Goal: Task Accomplishment & Management: Complete application form

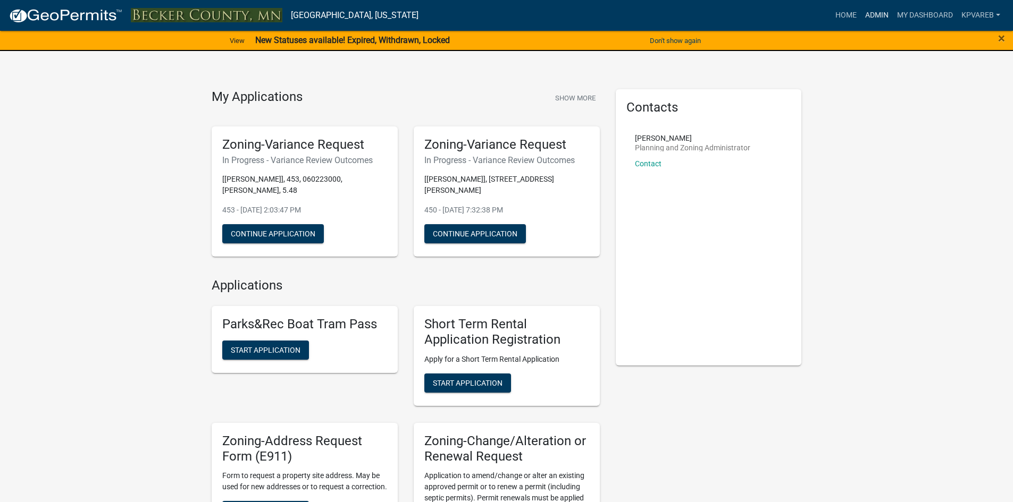
click at [873, 16] on link "Admin" at bounding box center [877, 15] width 32 height 20
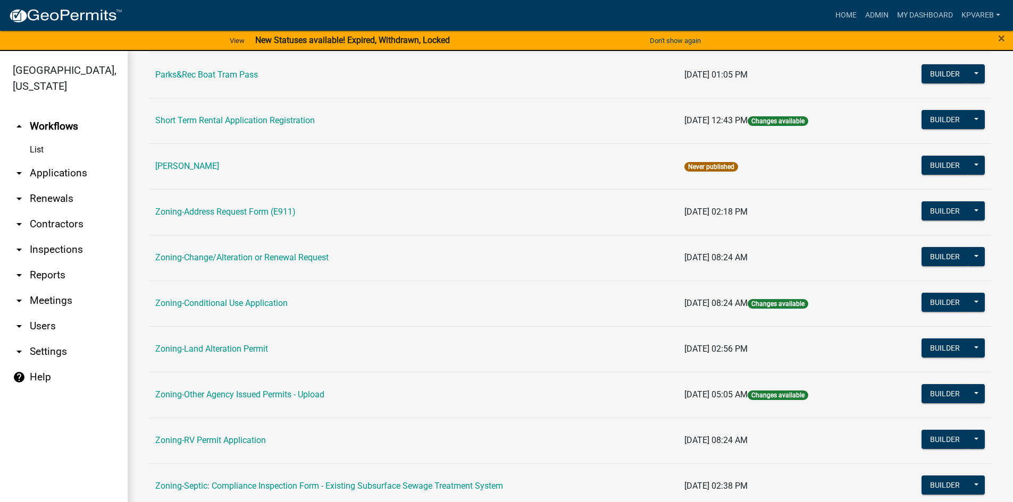
scroll to position [213, 0]
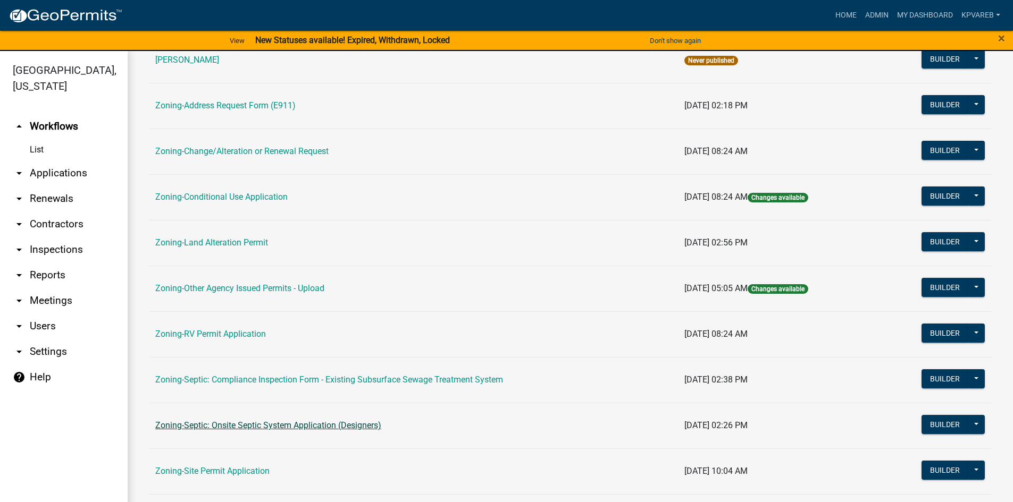
click at [306, 430] on link "Zoning-Septic: Onsite Septic System Application (Designers)" at bounding box center [268, 425] width 226 height 10
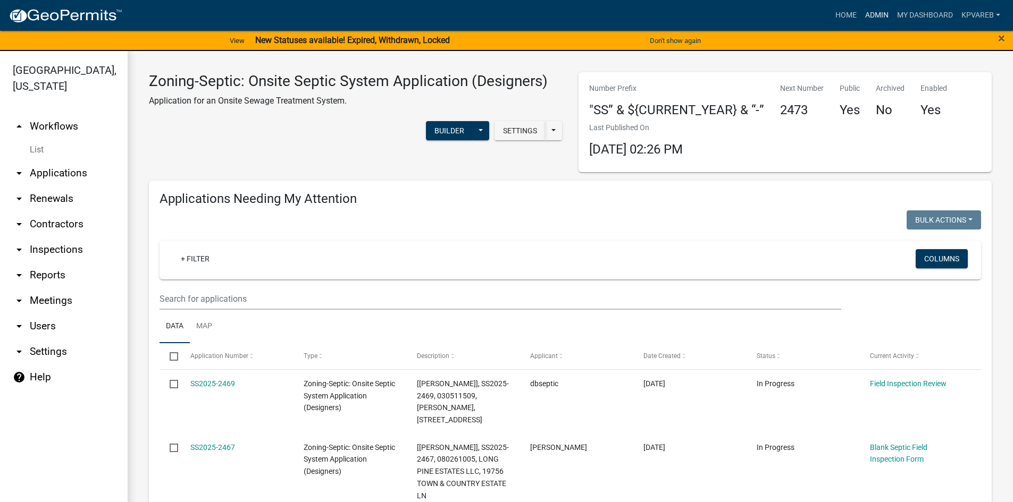
click at [877, 17] on link "Admin" at bounding box center [877, 15] width 32 height 20
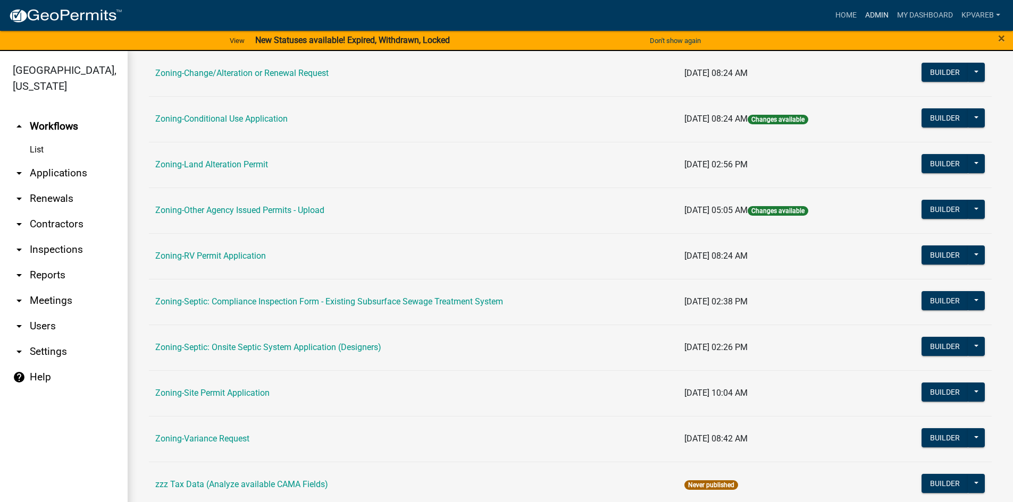
scroll to position [313, 0]
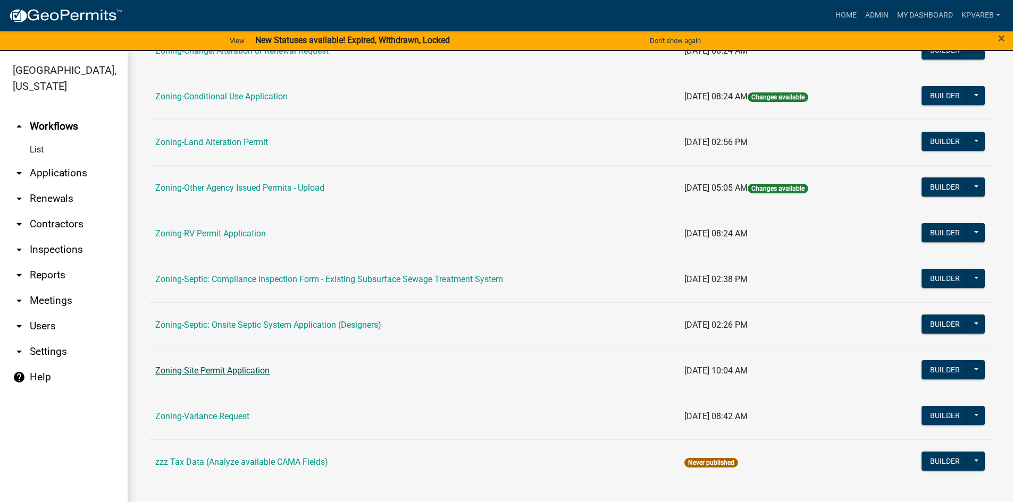
click at [256, 374] on link "Zoning-Site Permit Application" at bounding box center [212, 371] width 114 height 10
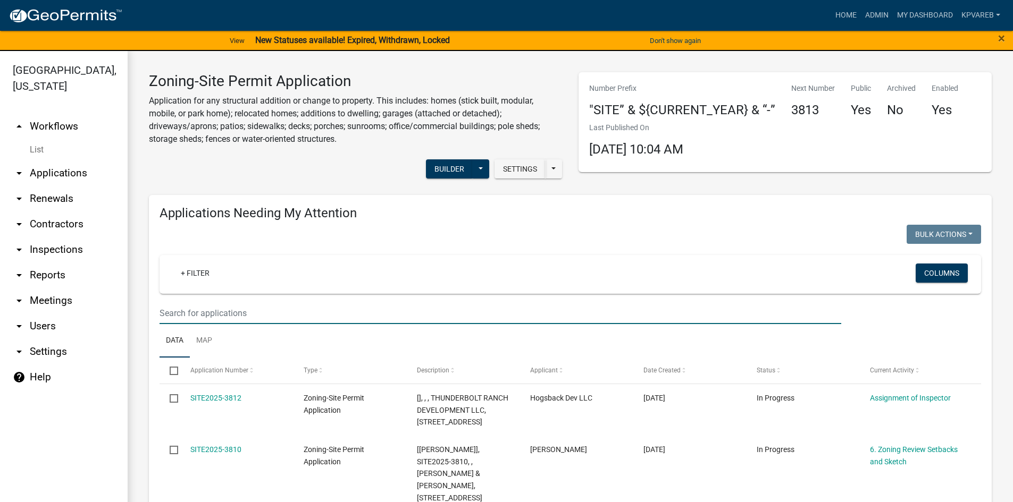
click at [189, 311] on input "text" at bounding box center [499, 313] width 681 height 22
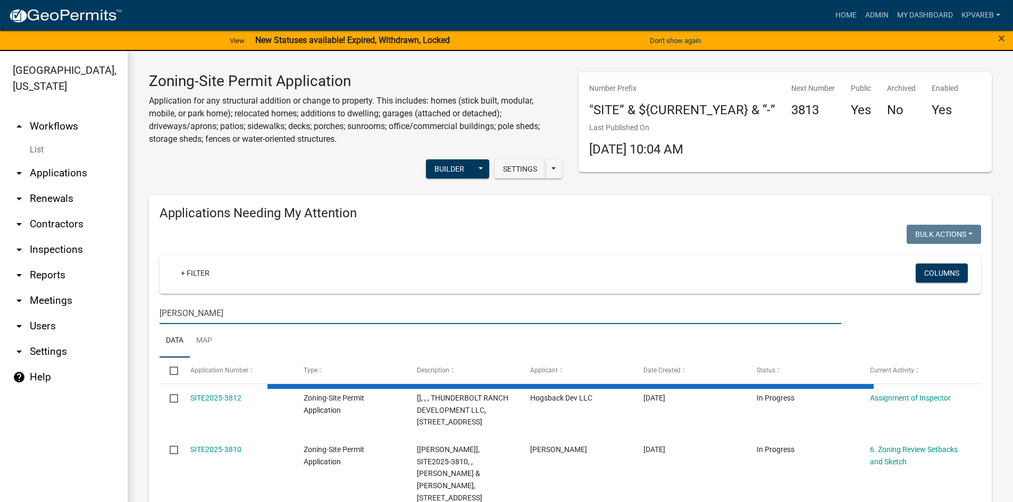
type input "[PERSON_NAME]"
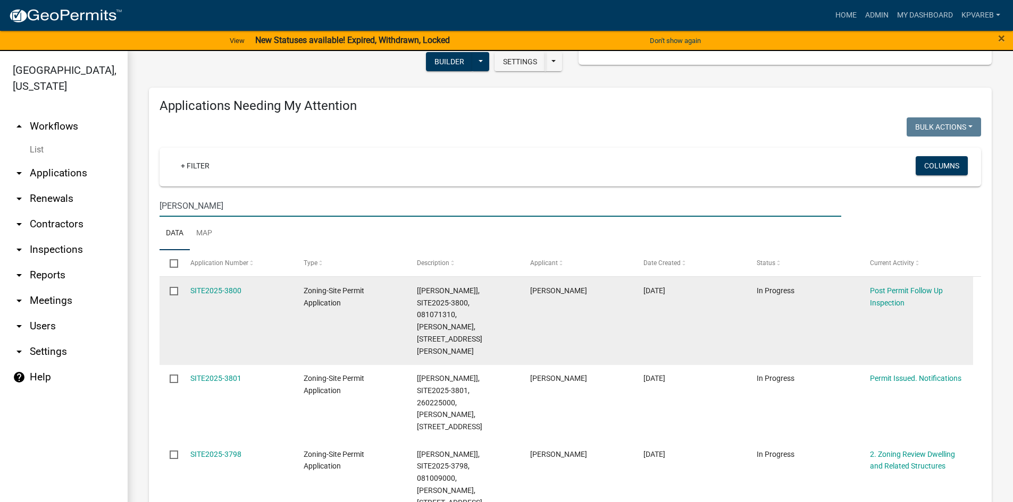
scroll to position [106, 0]
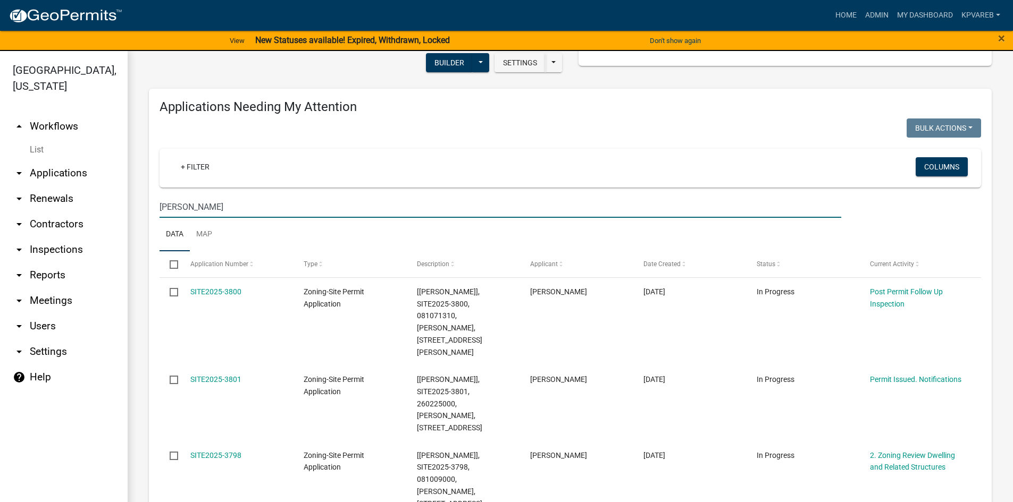
drag, startPoint x: 189, startPoint y: 209, endPoint x: 71, endPoint y: 248, distance: 123.7
click at [71, 248] on div "[GEOGRAPHIC_DATA], [US_STATE] arrow_drop_up Workflows List arrow_drop_down Appl…" at bounding box center [506, 283] width 1013 height 464
click at [314, 205] on input "[PERSON_NAME]" at bounding box center [499, 207] width 681 height 22
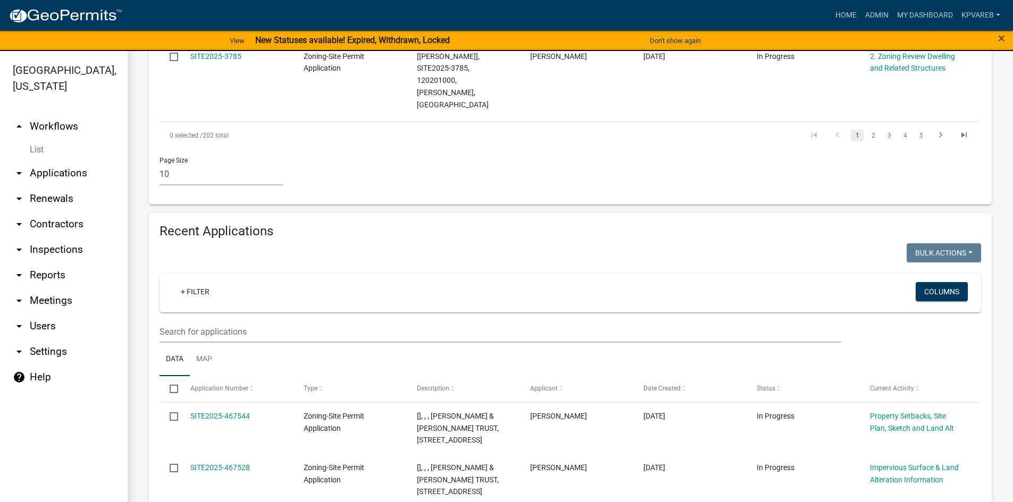
scroll to position [1063, 0]
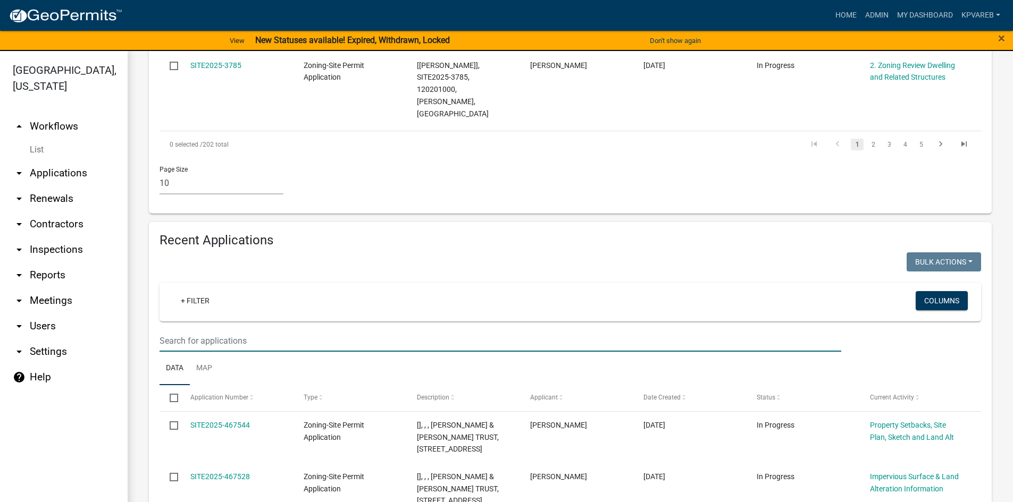
click at [184, 330] on input "text" at bounding box center [499, 341] width 681 height 22
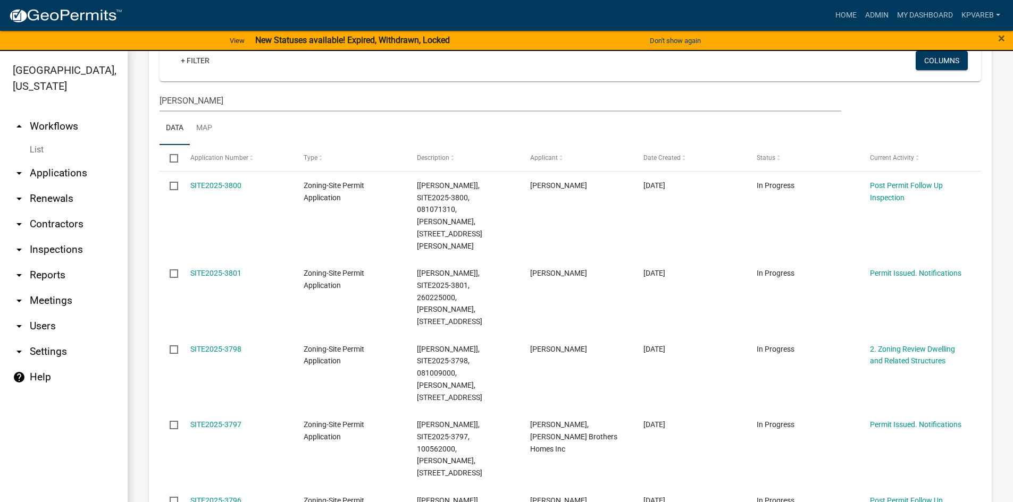
scroll to position [53, 0]
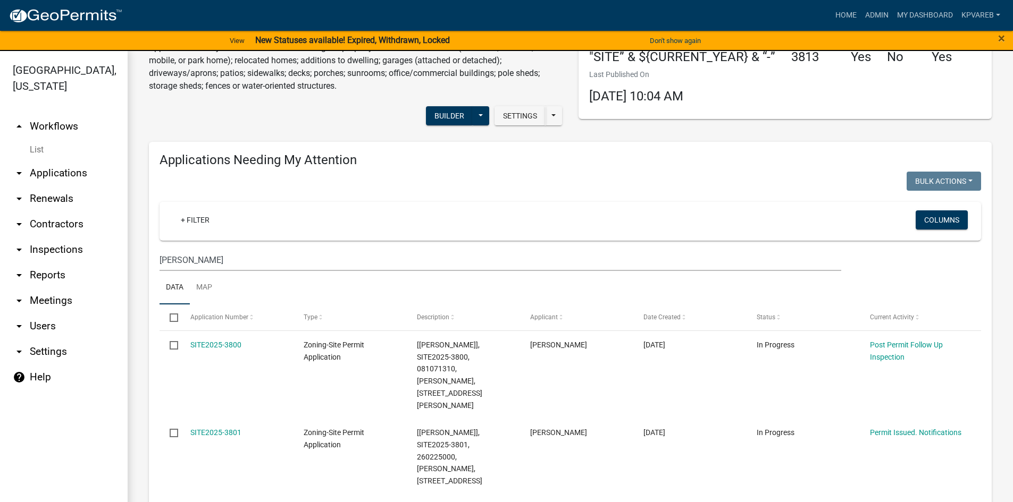
type input "[PERSON_NAME]"
drag, startPoint x: 217, startPoint y: 261, endPoint x: 142, endPoint y: 277, distance: 77.3
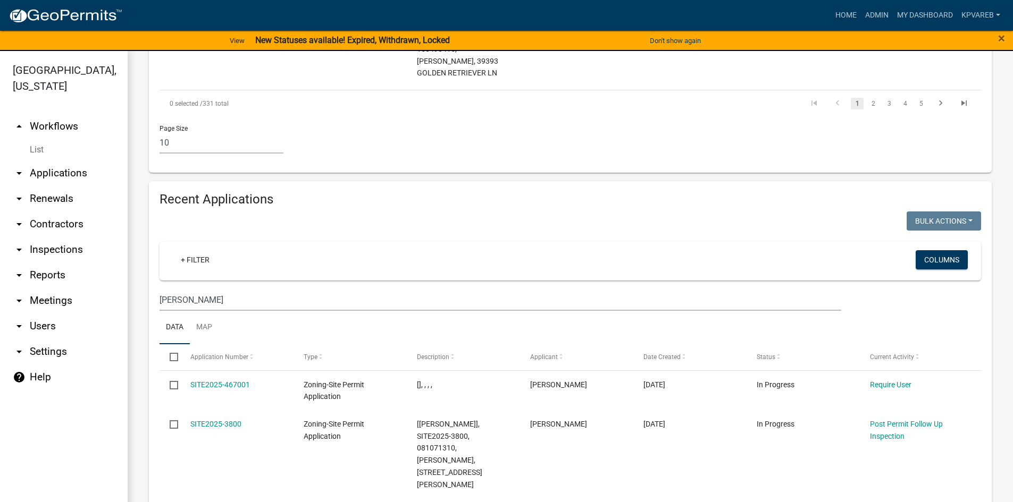
scroll to position [1116, 0]
type input "[PERSON_NAME]"
drag, startPoint x: 192, startPoint y: 125, endPoint x: 95, endPoint y: 163, distance: 104.8
click at [113, 154] on div "[GEOGRAPHIC_DATA], [US_STATE] arrow_drop_up Workflows List arrow_drop_down Appl…" at bounding box center [506, 283] width 1013 height 464
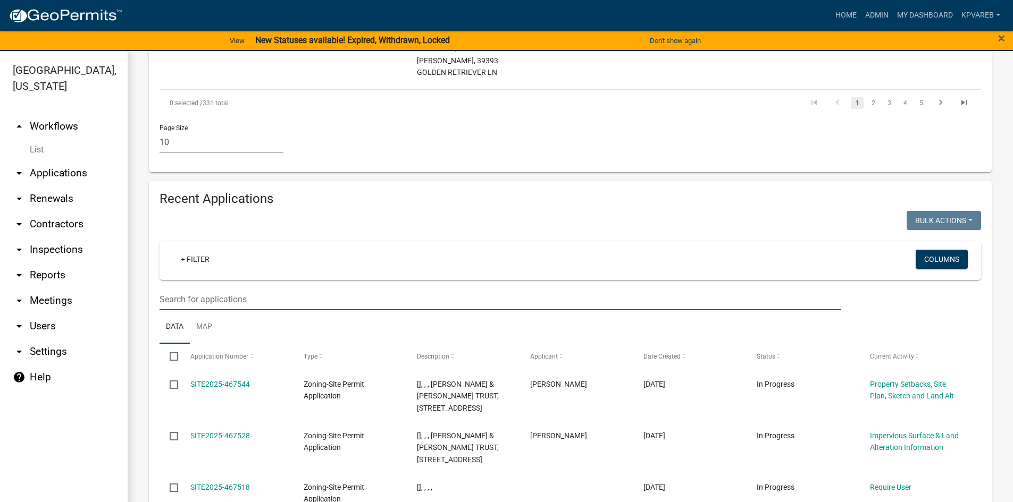
click at [174, 289] on input "text" at bounding box center [499, 300] width 681 height 22
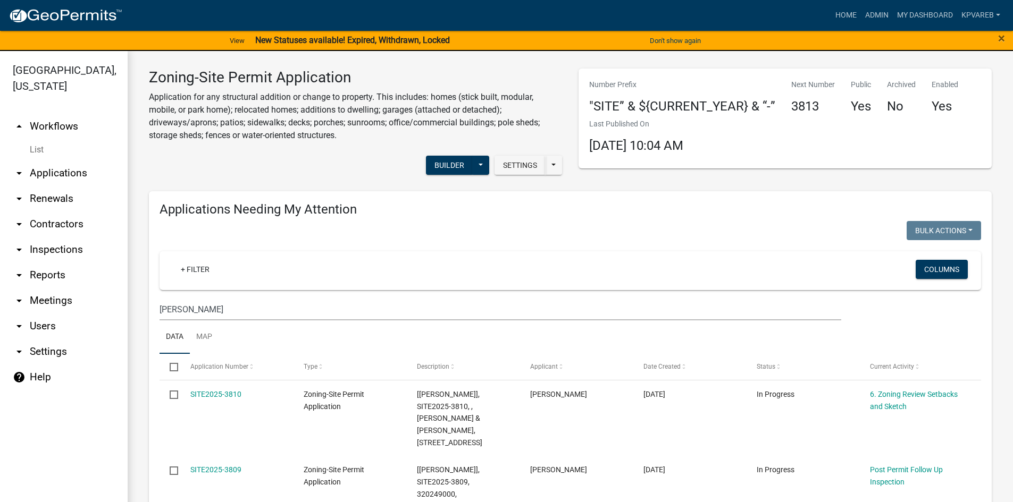
scroll to position [0, 0]
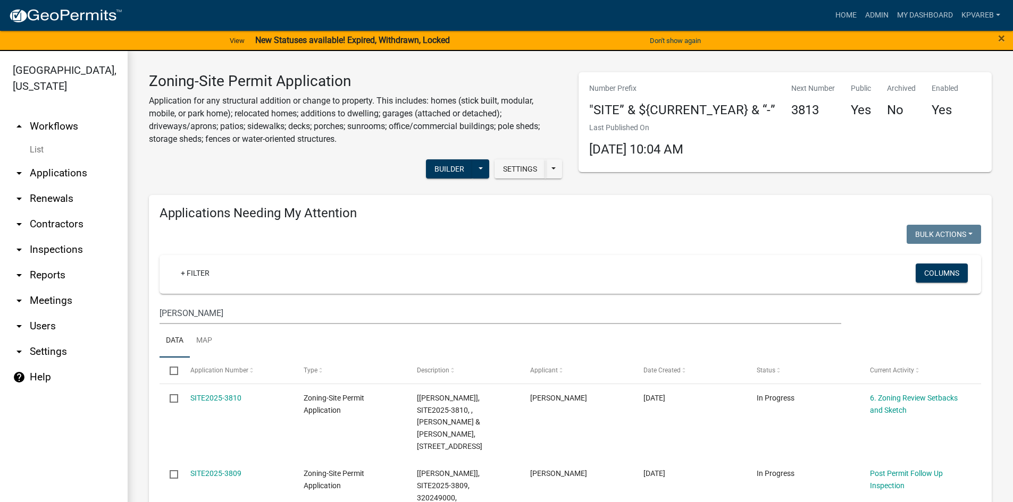
type input "[PERSON_NAME]"
drag, startPoint x: 165, startPoint y: 325, endPoint x: 121, endPoint y: 335, distance: 45.8
click at [121, 335] on div "[GEOGRAPHIC_DATA], [US_STATE] arrow_drop_up Workflows List arrow_drop_down Appl…" at bounding box center [506, 283] width 1013 height 464
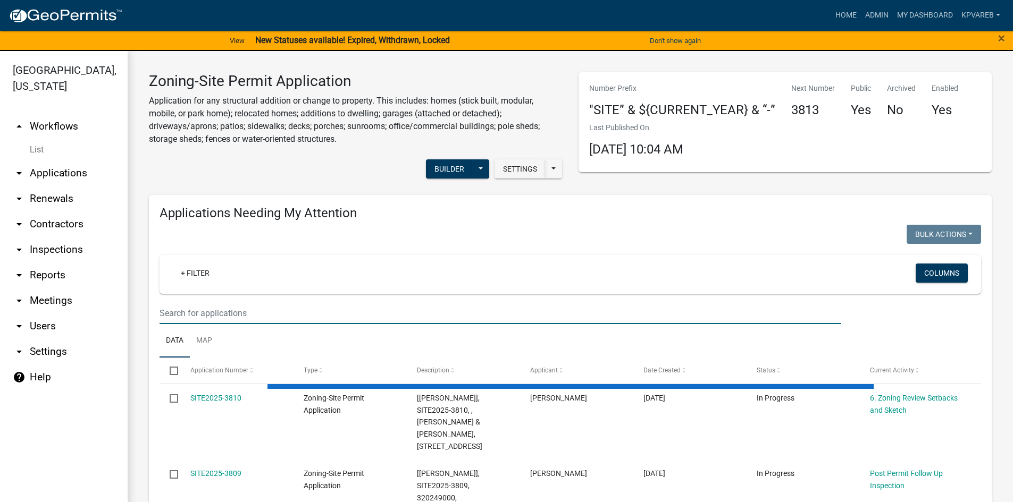
click at [186, 302] on wm-filter-builder "+ Filter Columns" at bounding box center [569, 289] width 821 height 69
click at [180, 321] on input "text" at bounding box center [499, 313] width 681 height 22
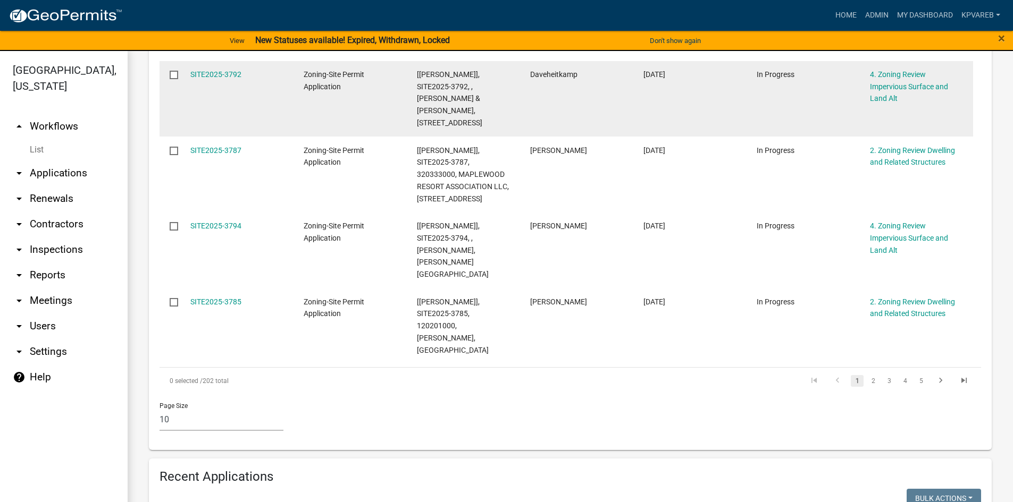
scroll to position [904, 0]
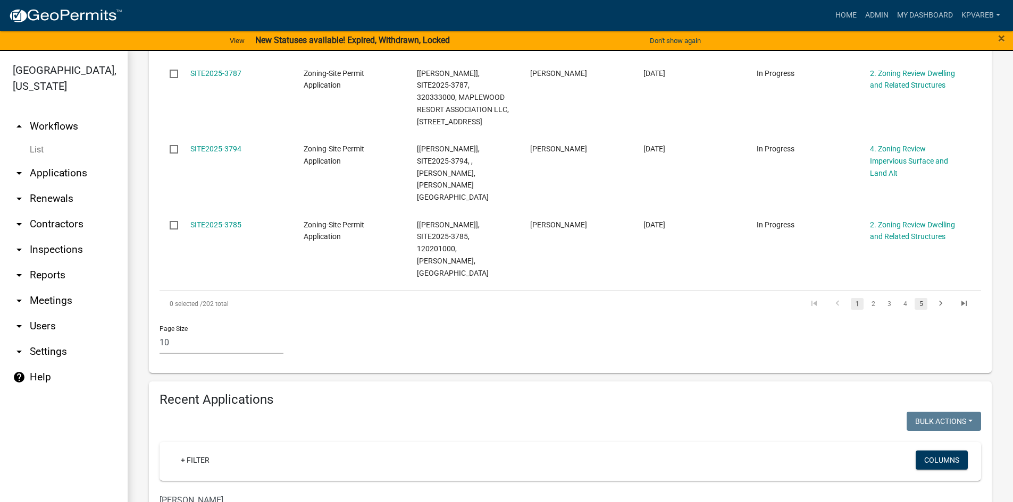
click at [914, 298] on link "5" at bounding box center [920, 304] width 13 height 12
click at [915, 298] on link "7" at bounding box center [920, 304] width 13 height 12
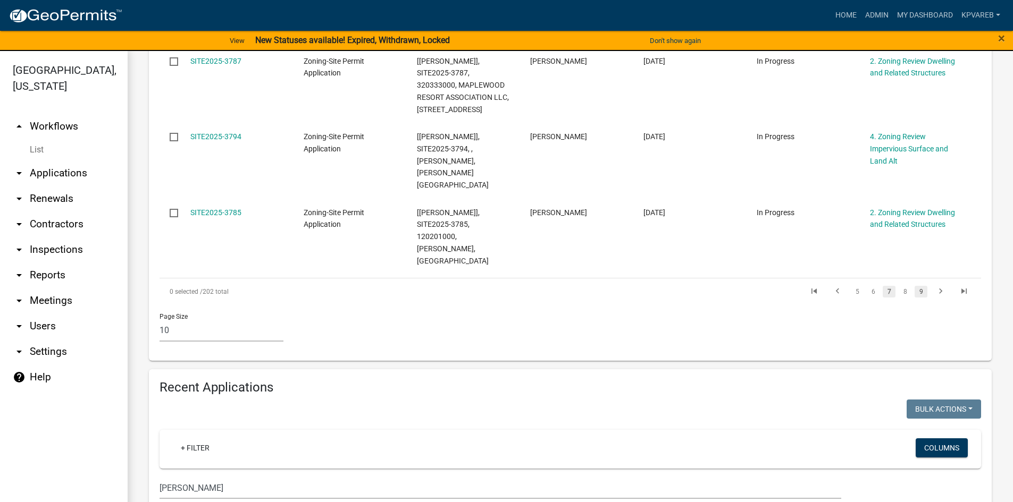
click at [914, 286] on link "9" at bounding box center [920, 292] width 13 height 12
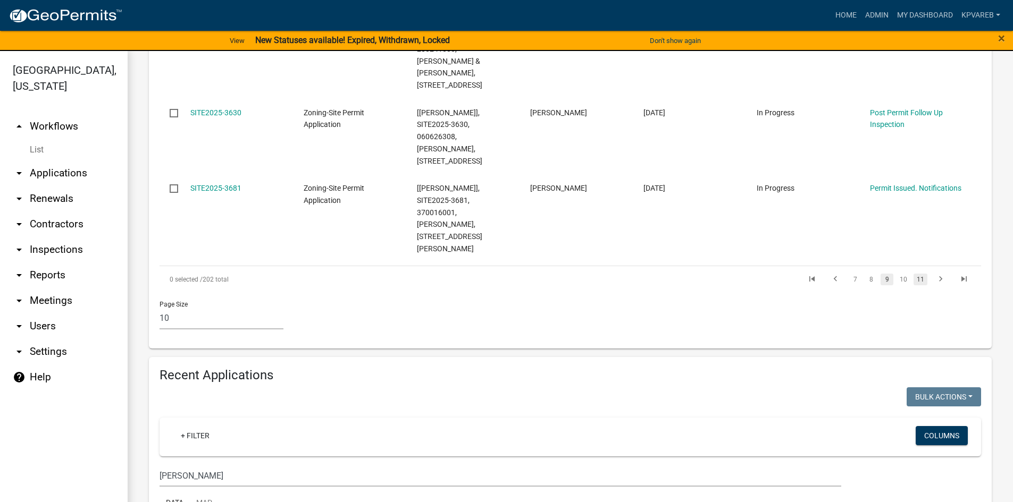
click at [913, 274] on link "11" at bounding box center [920, 280] width 14 height 12
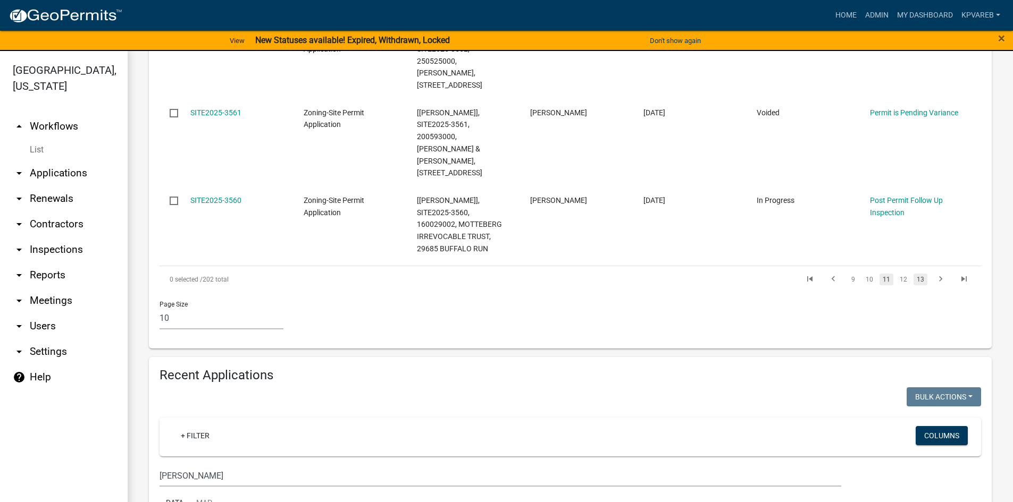
scroll to position [904, 0]
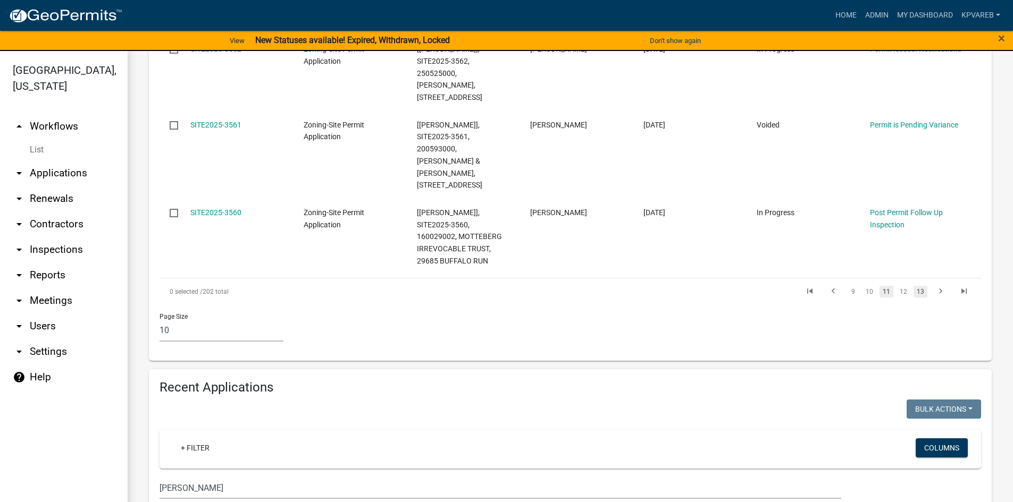
click at [913, 286] on link "13" at bounding box center [920, 292] width 14 height 12
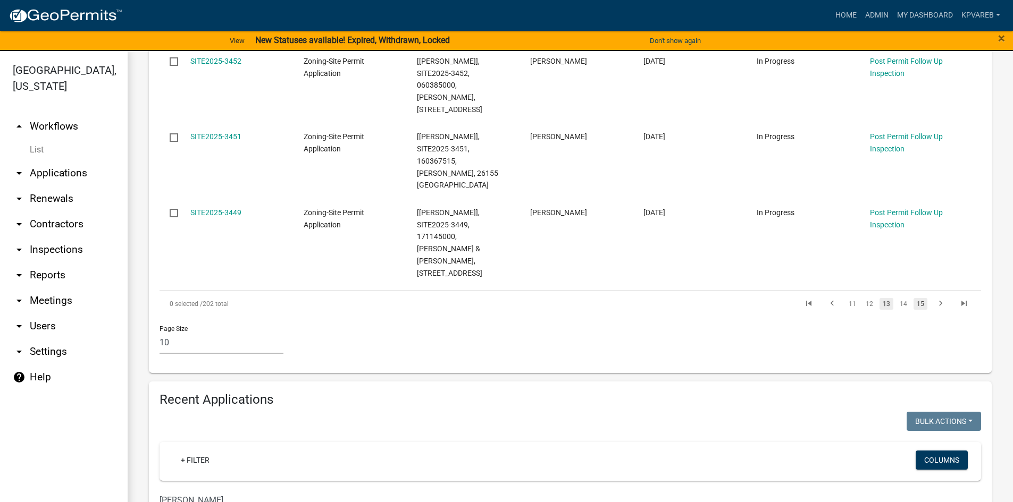
scroll to position [880, 0]
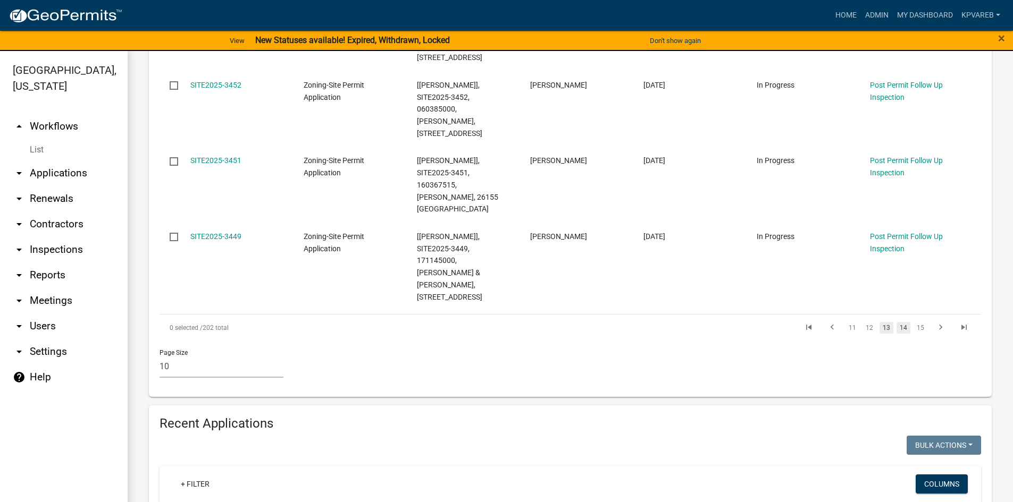
click at [898, 322] on link "14" at bounding box center [903, 328] width 14 height 12
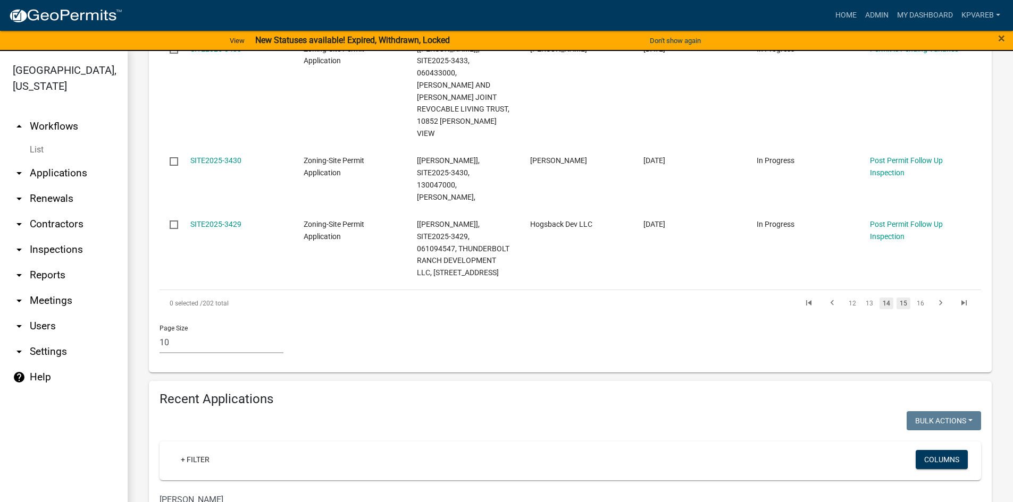
click at [896, 298] on link "15" at bounding box center [903, 304] width 14 height 12
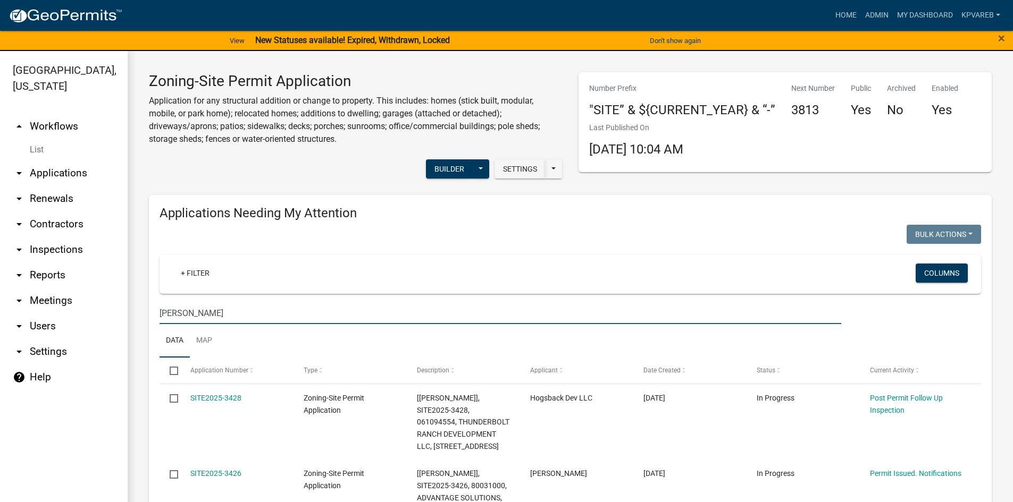
drag, startPoint x: 191, startPoint y: 316, endPoint x: 26, endPoint y: 364, distance: 172.3
click at [25, 365] on div "[GEOGRAPHIC_DATA], [US_STATE] arrow_drop_up Workflows List arrow_drop_down Appl…" at bounding box center [506, 283] width 1013 height 464
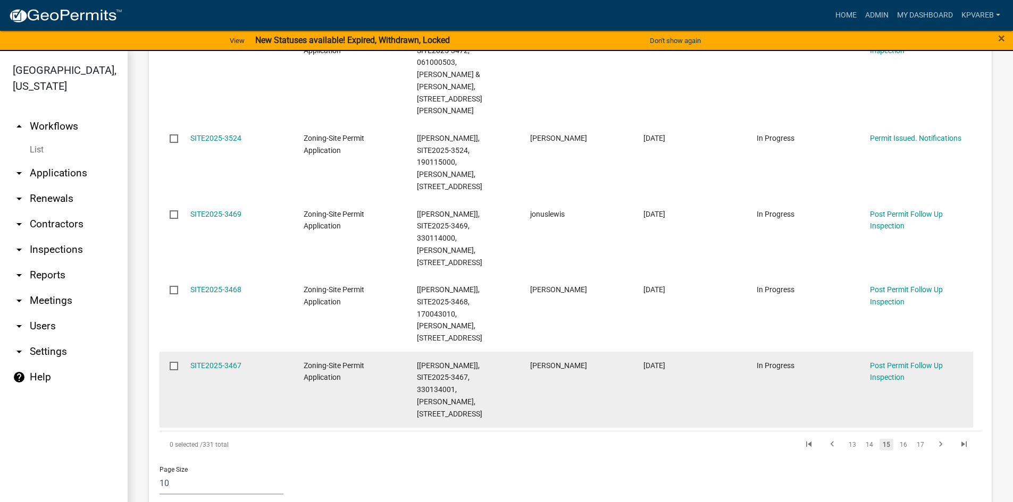
scroll to position [744, 0]
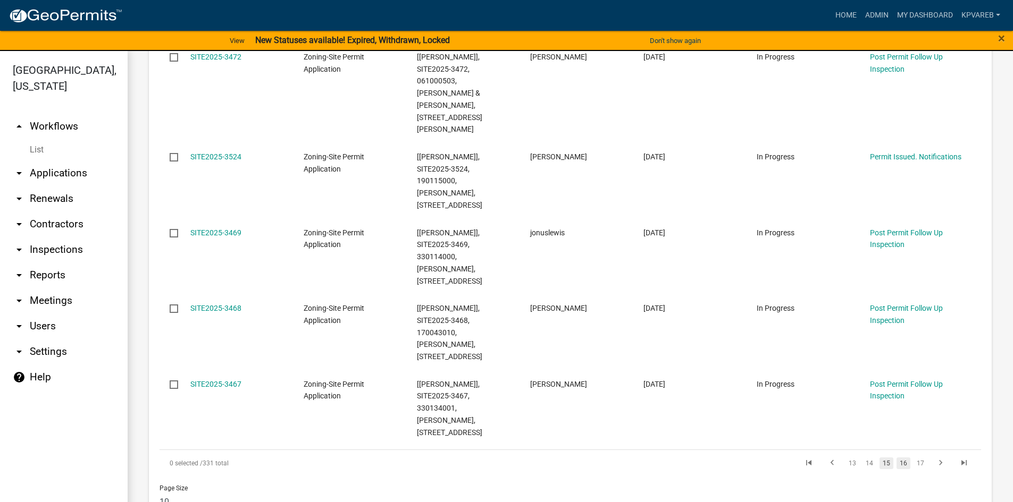
type input "[PERSON_NAME]"
click at [896, 458] on link "16" at bounding box center [903, 464] width 14 height 12
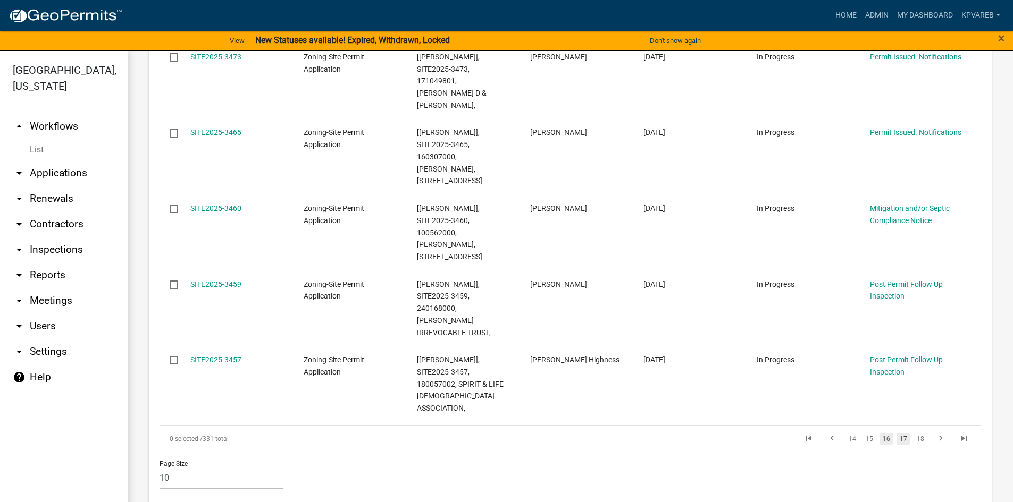
scroll to position [696, 0]
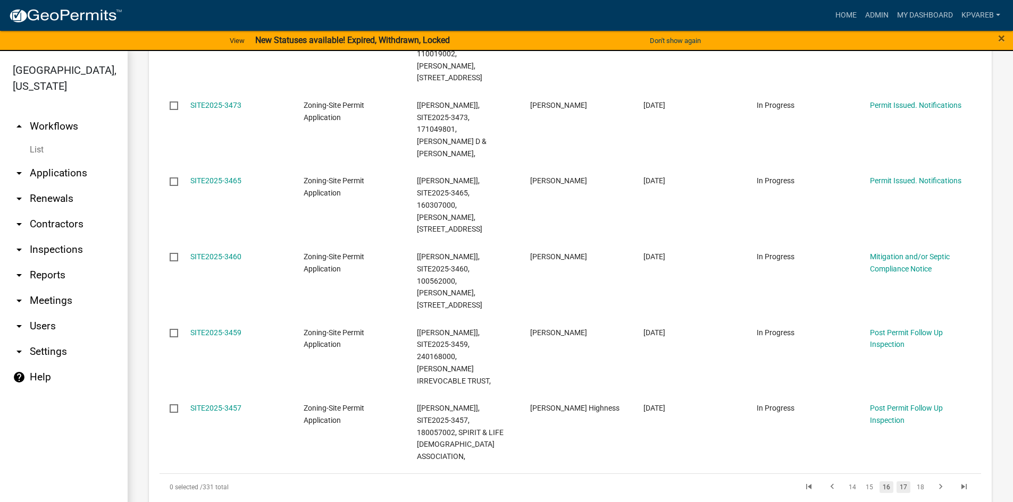
click at [900, 482] on link "17" at bounding box center [903, 488] width 14 height 12
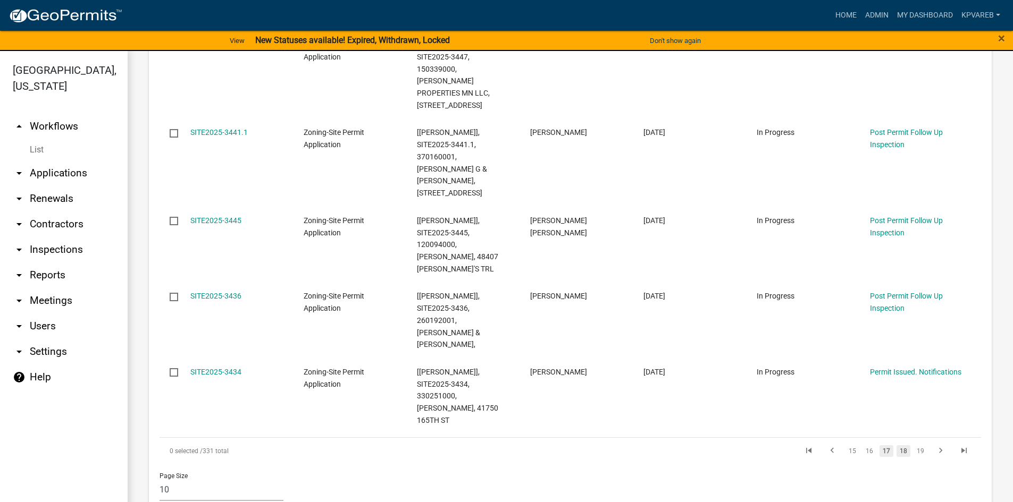
click at [896, 445] on link "18" at bounding box center [903, 451] width 14 height 12
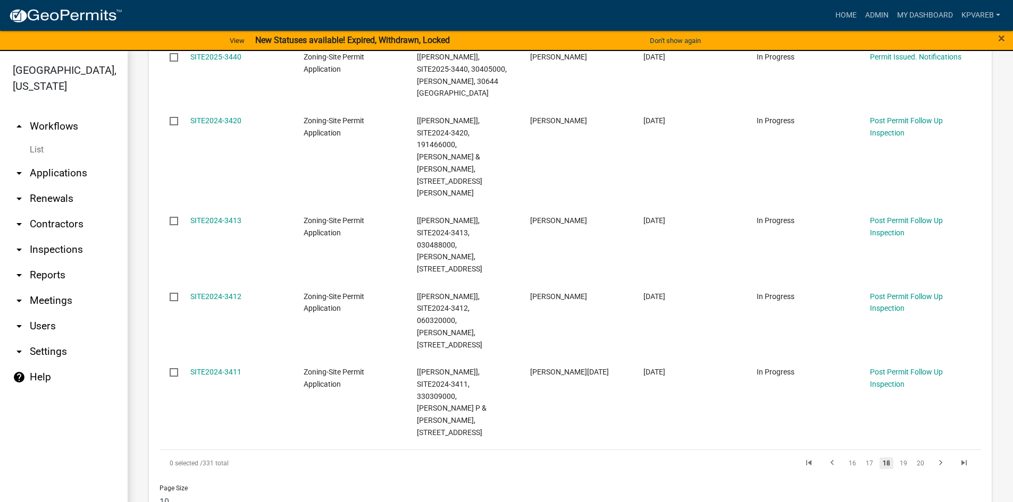
click at [879, 458] on link "18" at bounding box center [886, 464] width 14 height 12
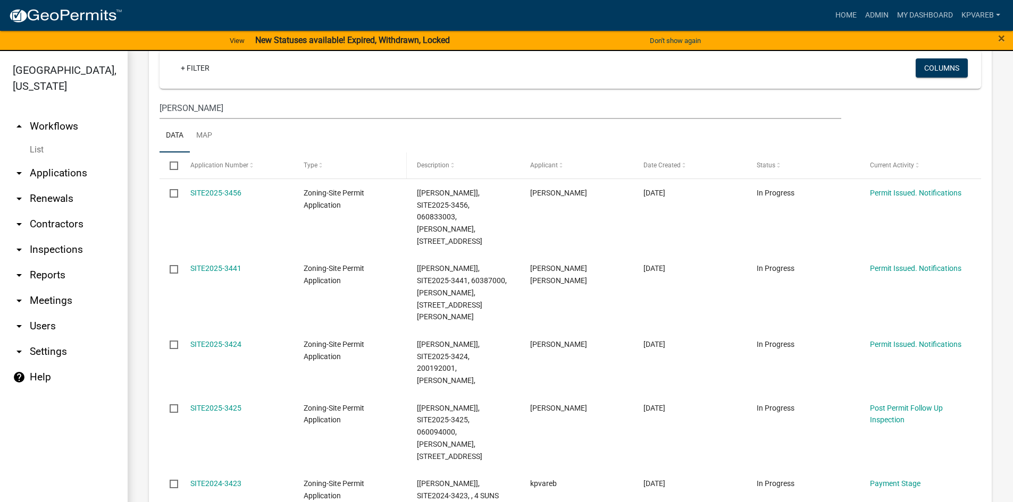
scroll to position [0, 0]
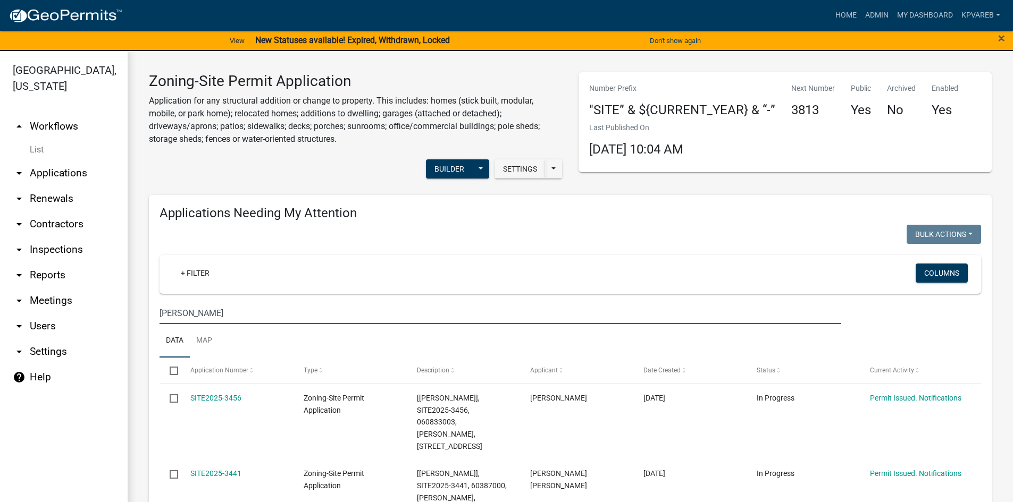
drag, startPoint x: 189, startPoint y: 309, endPoint x: 82, endPoint y: 347, distance: 112.8
click at [82, 347] on div "[GEOGRAPHIC_DATA], [US_STATE] arrow_drop_up Workflows List arrow_drop_down Appl…" at bounding box center [506, 283] width 1013 height 464
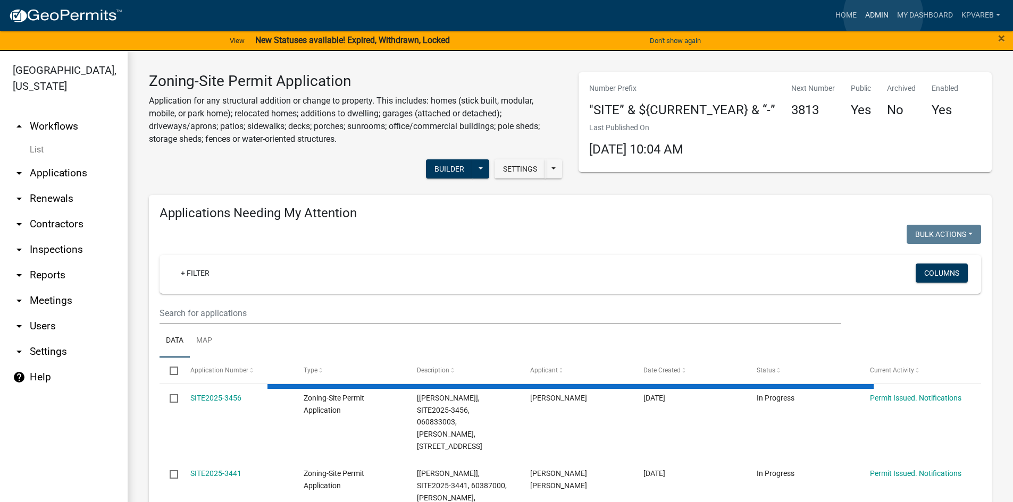
click at [883, 15] on link "Admin" at bounding box center [877, 15] width 32 height 20
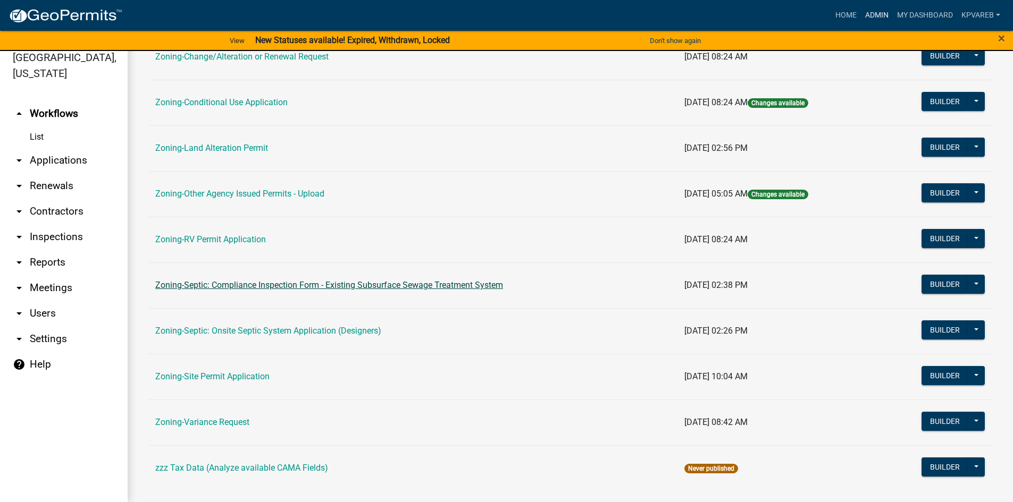
scroll to position [313, 0]
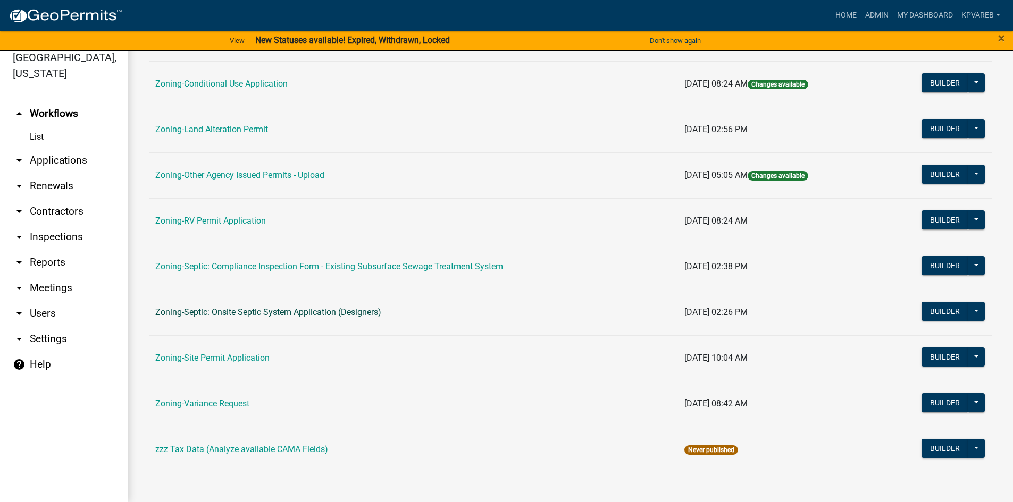
click at [289, 313] on link "Zoning-Septic: Onsite Septic System Application (Designers)" at bounding box center [268, 312] width 226 height 10
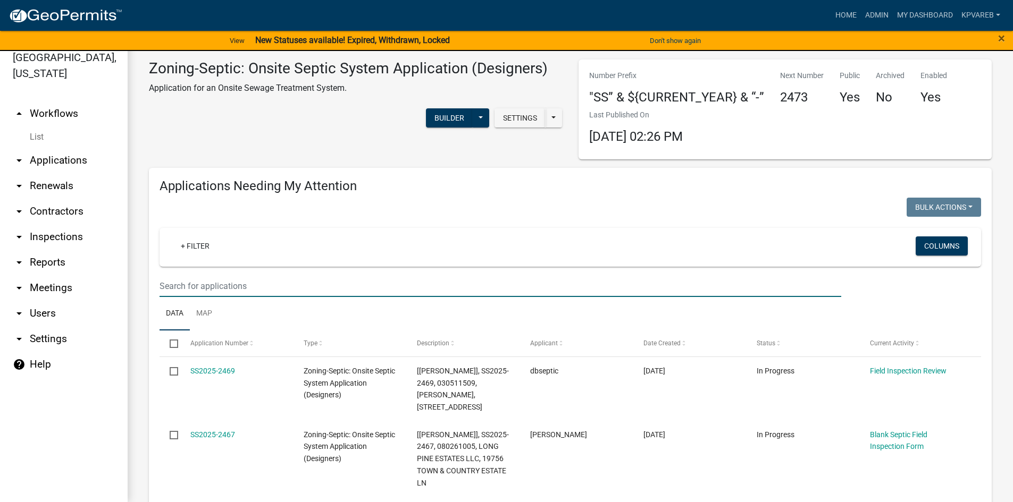
click at [194, 285] on input "text" at bounding box center [499, 286] width 681 height 22
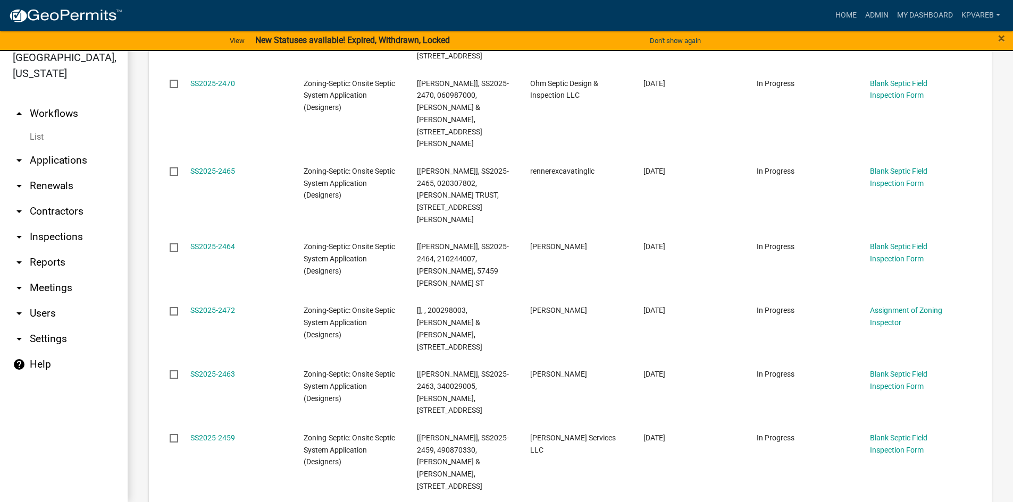
scroll to position [585, 0]
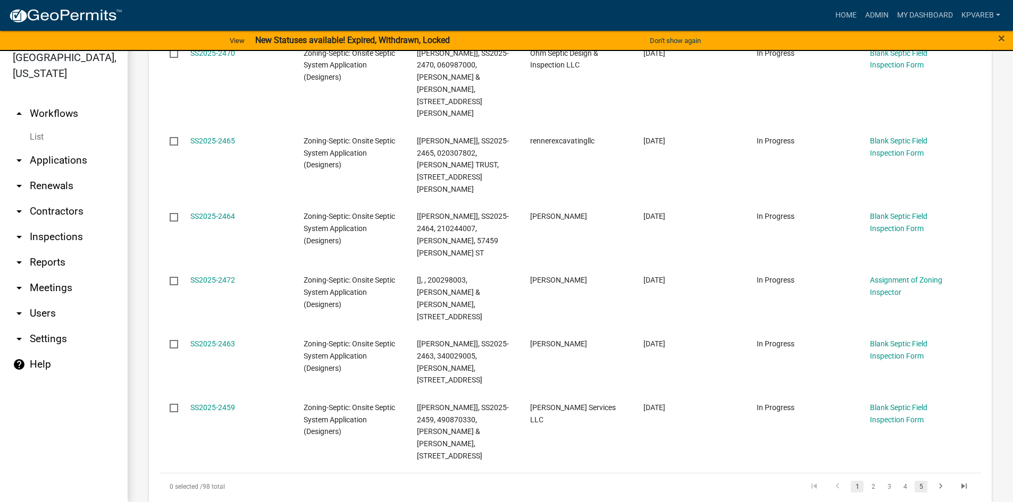
type input "[PERSON_NAME]"
click at [915, 481] on link "5" at bounding box center [920, 487] width 13 height 12
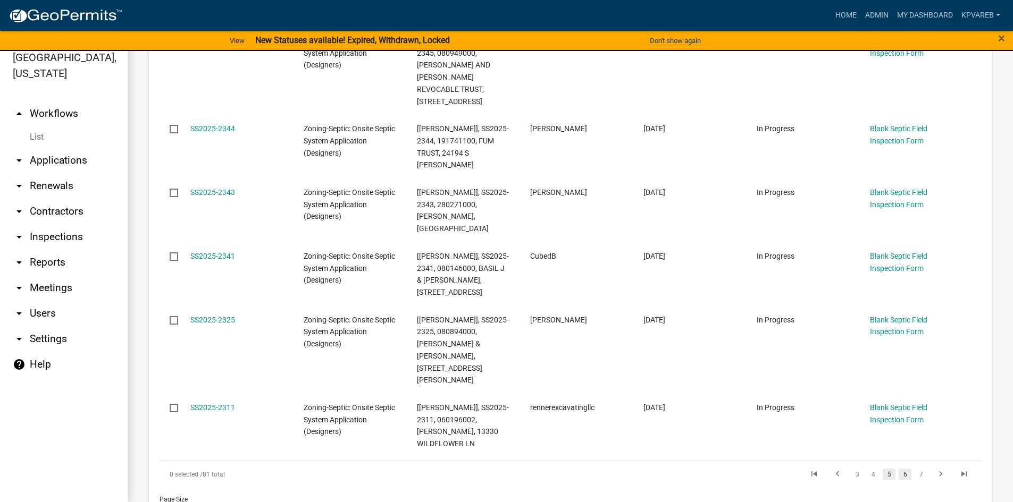
click at [899, 469] on link "6" at bounding box center [904, 475] width 13 height 12
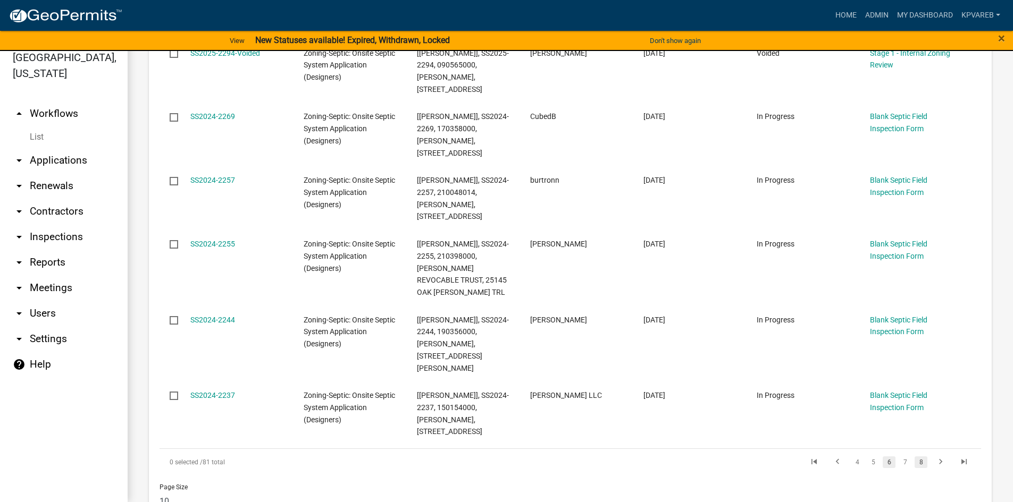
scroll to position [597, 0]
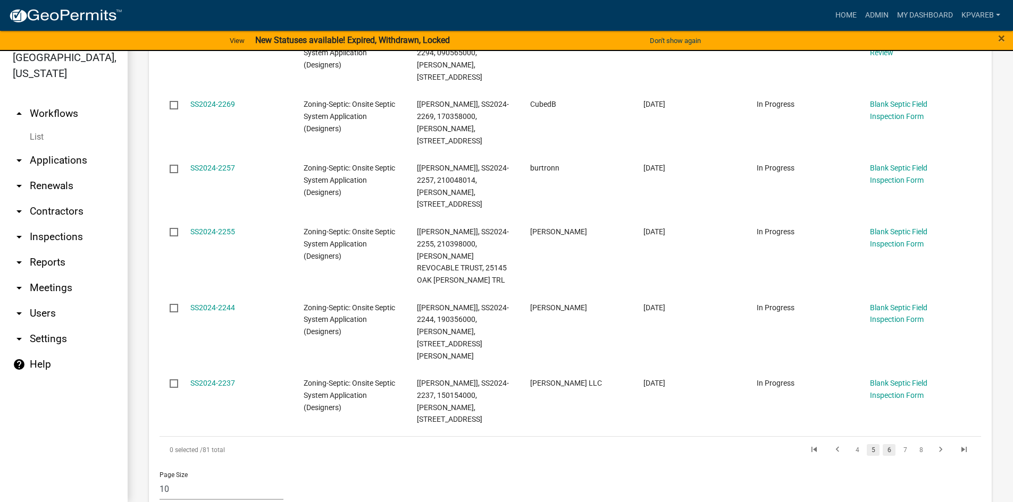
click at [866, 444] on link "5" at bounding box center [872, 450] width 13 height 12
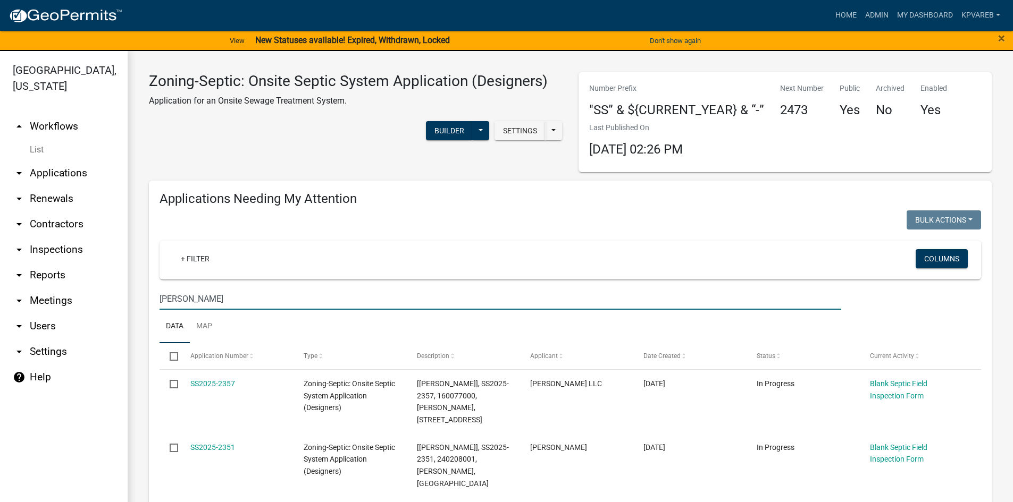
drag, startPoint x: 182, startPoint y: 300, endPoint x: 148, endPoint y: 316, distance: 37.1
click at [125, 314] on div "[GEOGRAPHIC_DATA], [US_STATE] arrow_drop_up Workflows List arrow_drop_down Appl…" at bounding box center [506, 283] width 1013 height 464
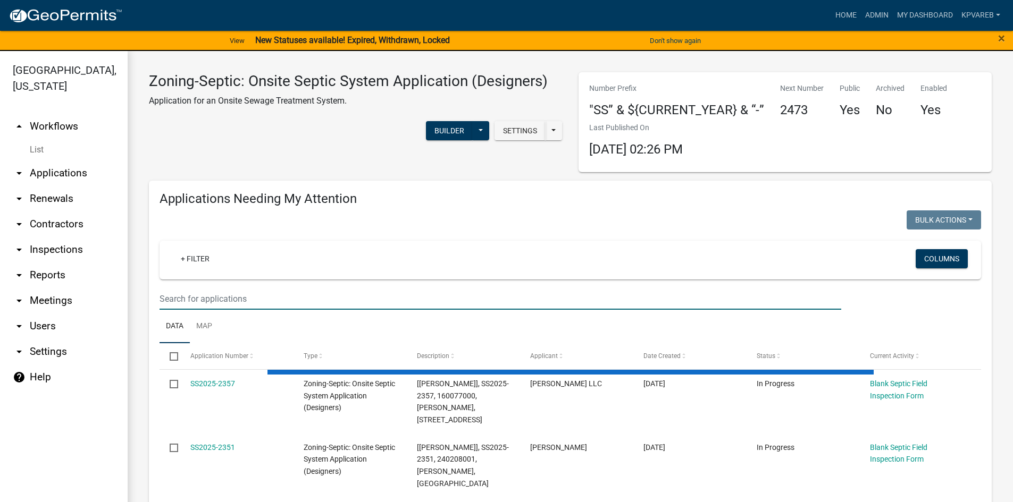
click at [175, 297] on input "text" at bounding box center [499, 299] width 681 height 22
click at [304, 305] on input "text" at bounding box center [499, 299] width 681 height 22
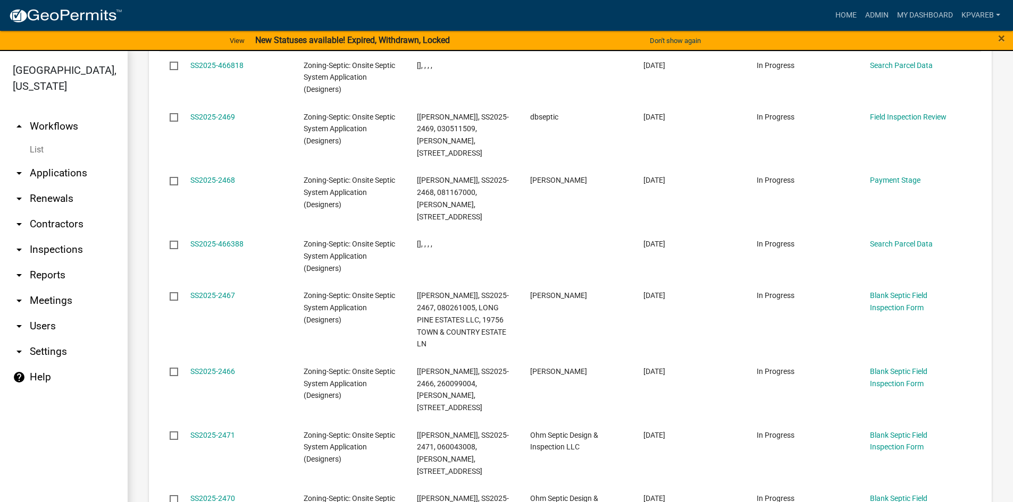
scroll to position [1460, 0]
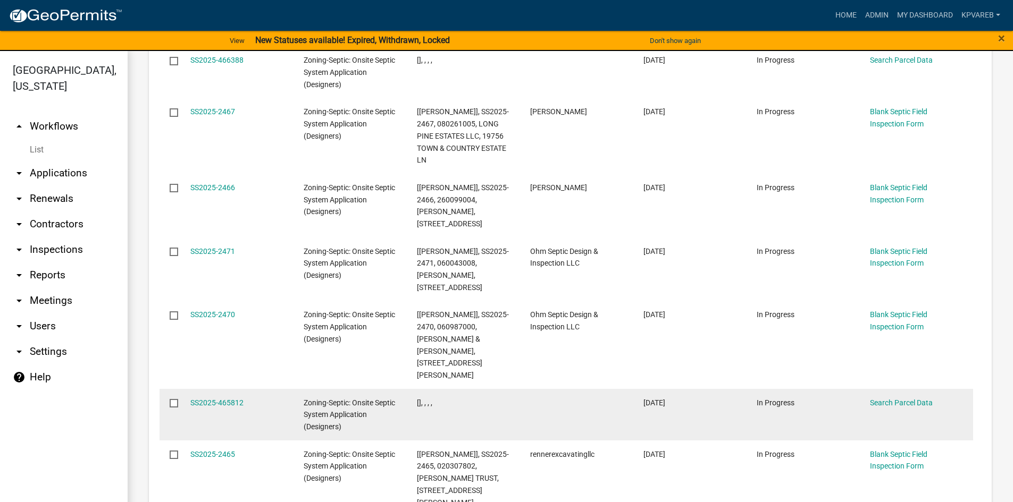
click at [597, 389] on datatable-body-cell at bounding box center [576, 415] width 113 height 52
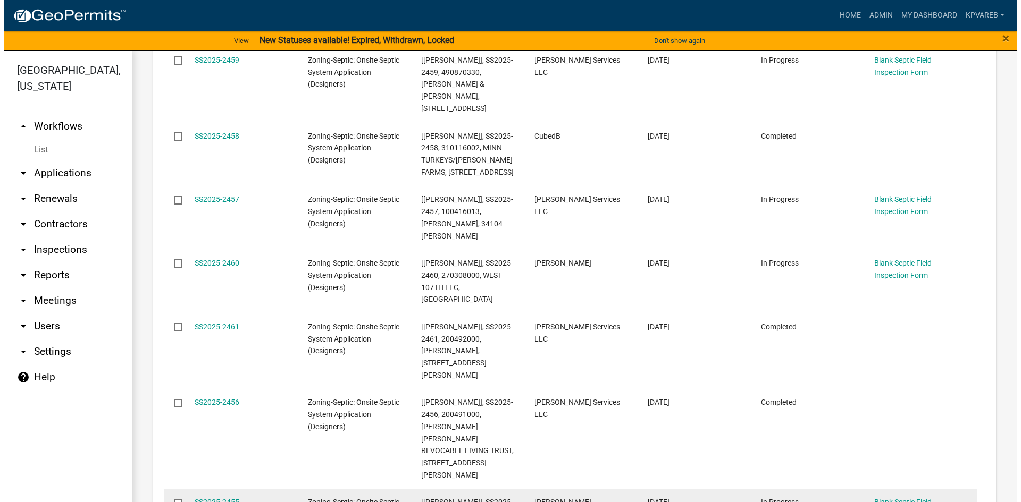
scroll to position [1100, 0]
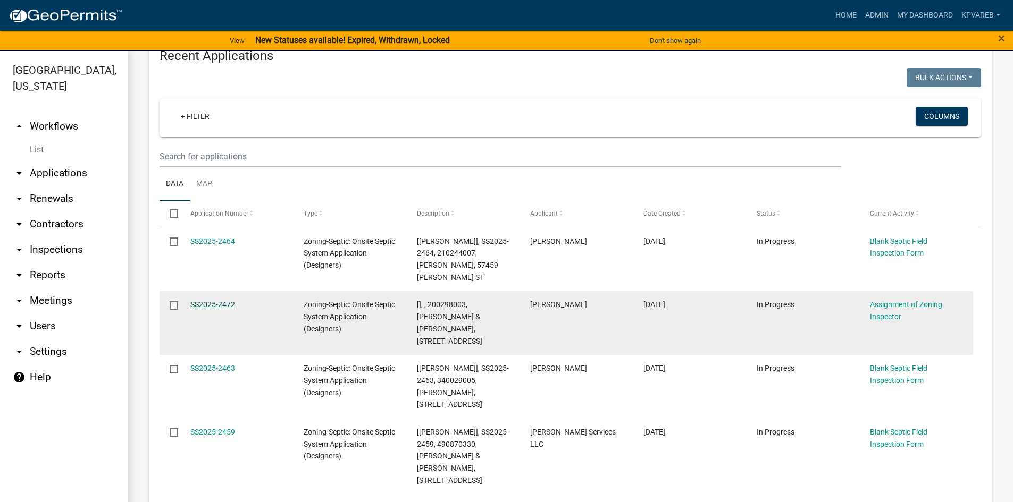
click at [216, 300] on link "SS2025-2472" at bounding box center [212, 304] width 45 height 9
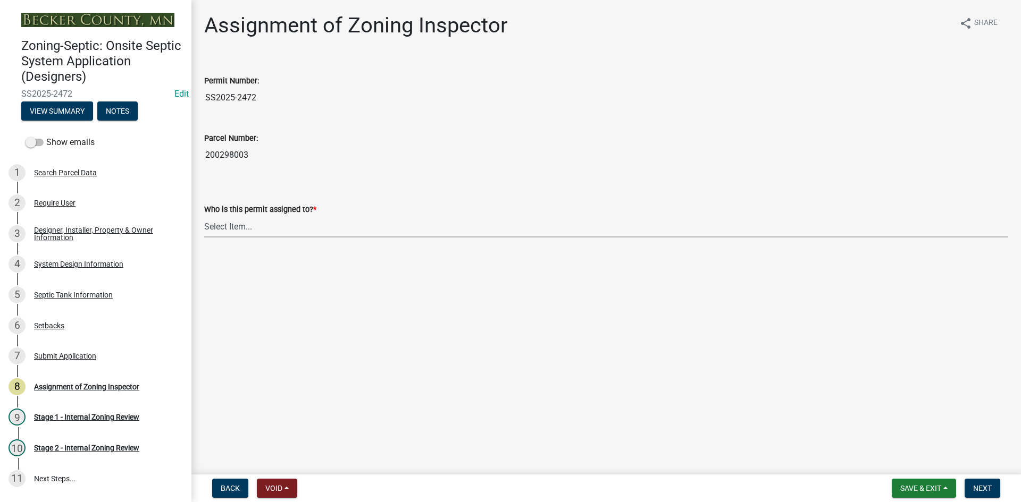
click at [230, 225] on select "Select Item... [PERSON_NAME] [PERSON_NAME] [PERSON_NAME] [PERSON_NAME] [PERSON_…" at bounding box center [606, 227] width 804 height 22
click at [204, 216] on select "Select Item... [PERSON_NAME] [PERSON_NAME] [PERSON_NAME] [PERSON_NAME] [PERSON_…" at bounding box center [606, 227] width 804 height 22
select select "7bfe52ba-73b7-4ac1-9bde-d3bb601555ca"
click at [974, 485] on span "Next" at bounding box center [982, 488] width 19 height 9
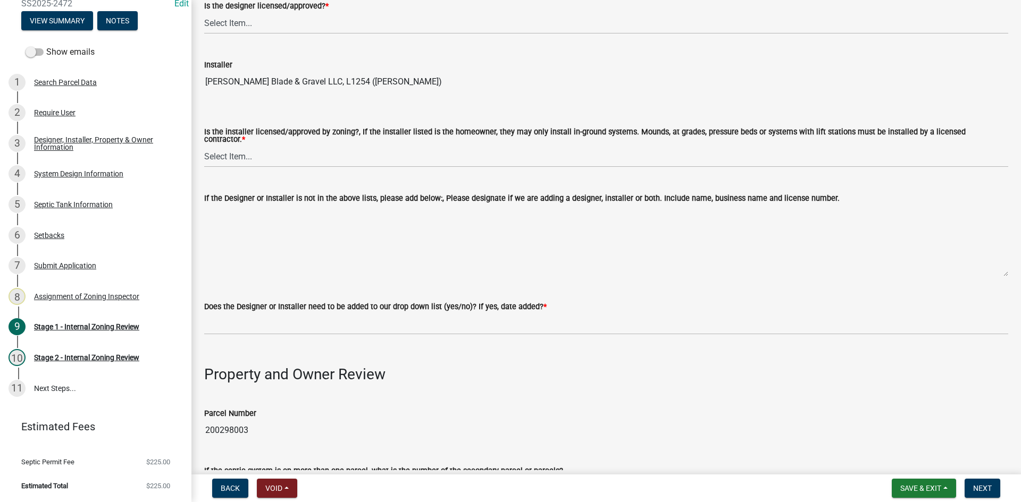
scroll to position [159, 0]
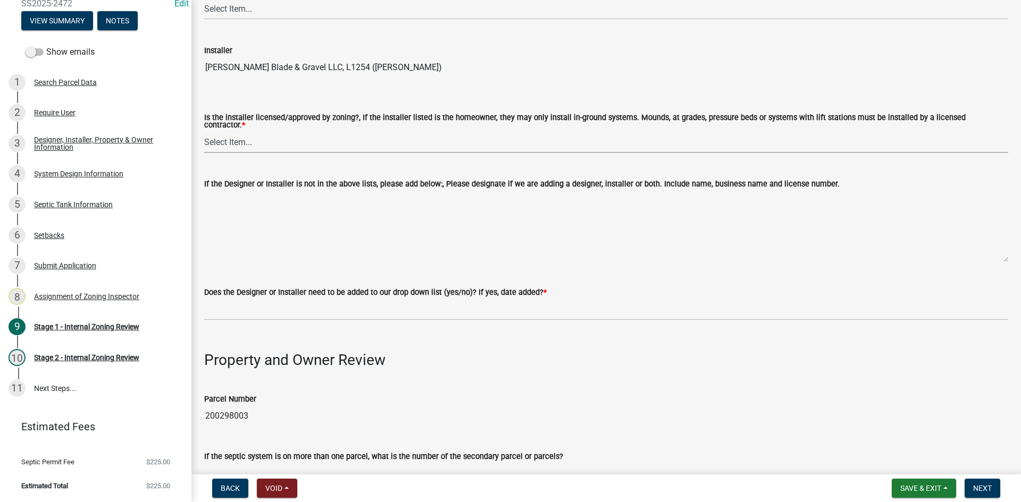
click at [235, 137] on select "Select Item... Yes No" at bounding box center [606, 142] width 804 height 22
click at [204, 131] on select "Select Item... Yes No" at bounding box center [606, 142] width 804 height 22
select select "ca07ae0a-7638-46ff-ada2-c67ca3524324"
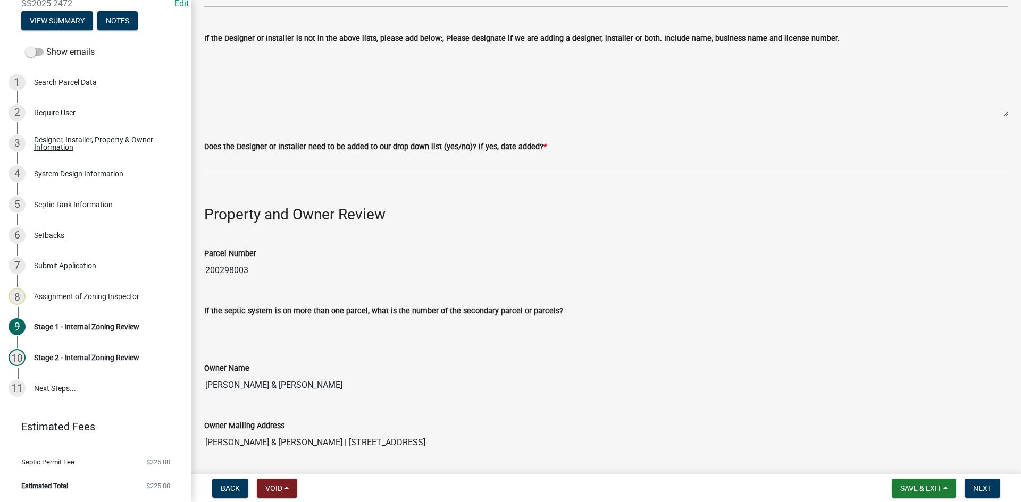
scroll to position [319, 0]
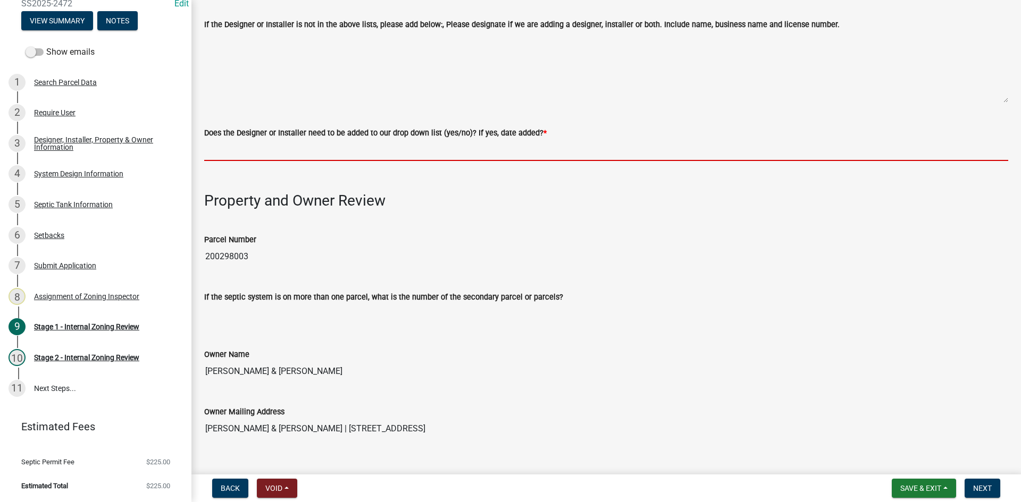
drag, startPoint x: 250, startPoint y: 147, endPoint x: 259, endPoint y: 148, distance: 9.2
click at [250, 147] on input "Does the Designer or Installer need to be added to our drop down list (yes/no)?…" at bounding box center [606, 150] width 804 height 22
type input "NO"
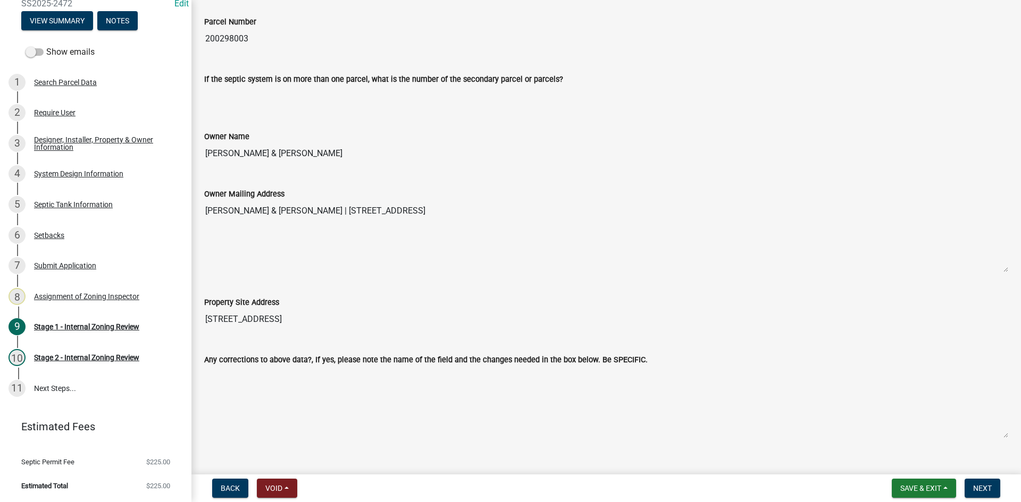
scroll to position [478, 0]
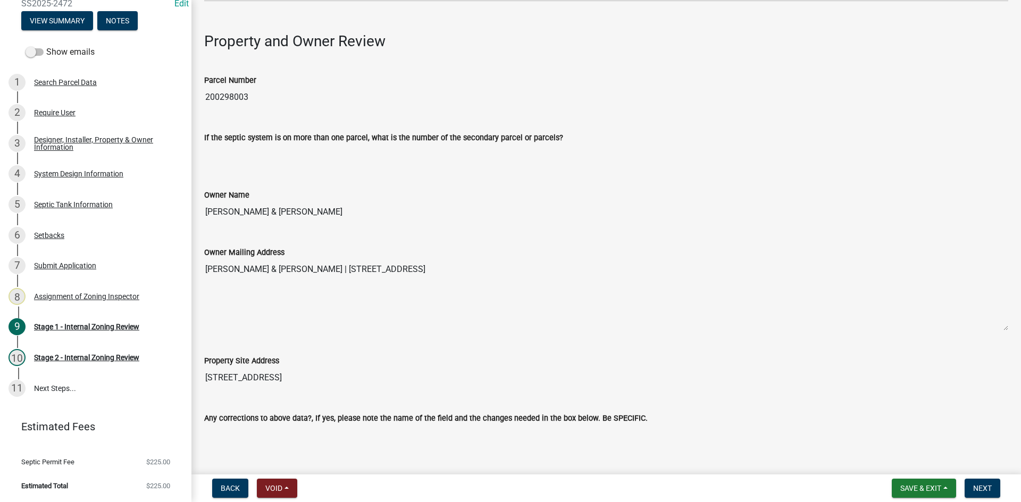
drag, startPoint x: 206, startPoint y: 94, endPoint x: 313, endPoint y: 102, distance: 107.1
click at [313, 102] on input "200298003" at bounding box center [606, 97] width 804 height 21
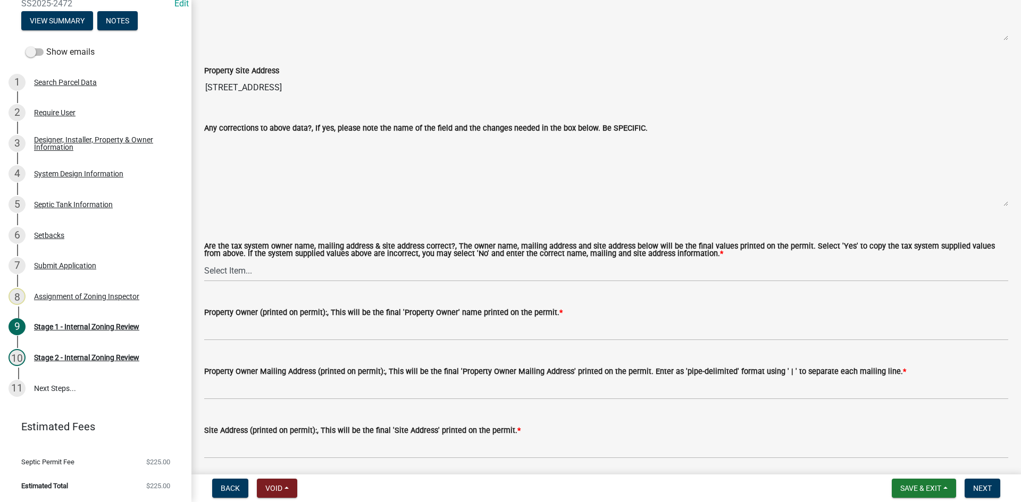
scroll to position [904, 0]
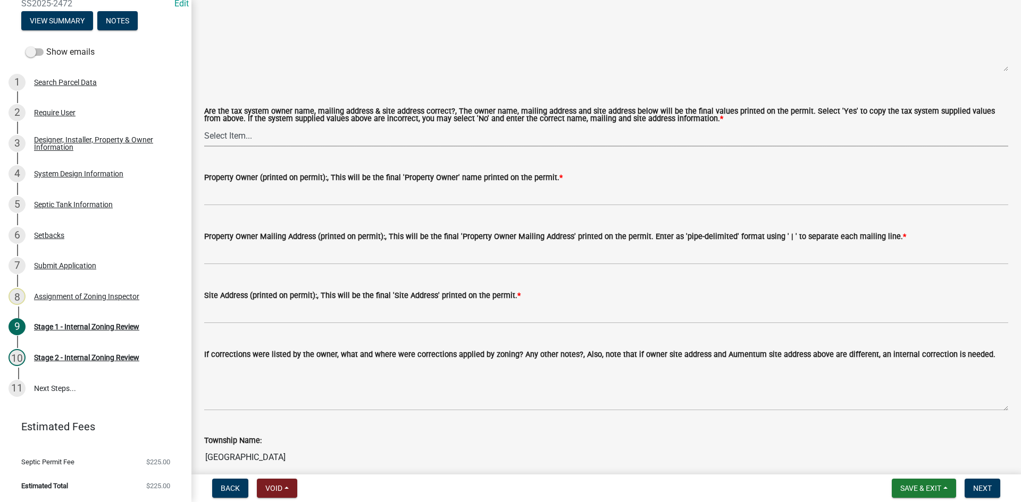
click at [252, 125] on select "Select Item... Yes No" at bounding box center [606, 136] width 804 height 22
click at [204, 125] on select "Select Item... Yes No" at bounding box center [606, 136] width 804 height 22
select select "ec75a761-93b4-47c5-8535-fea253c32937"
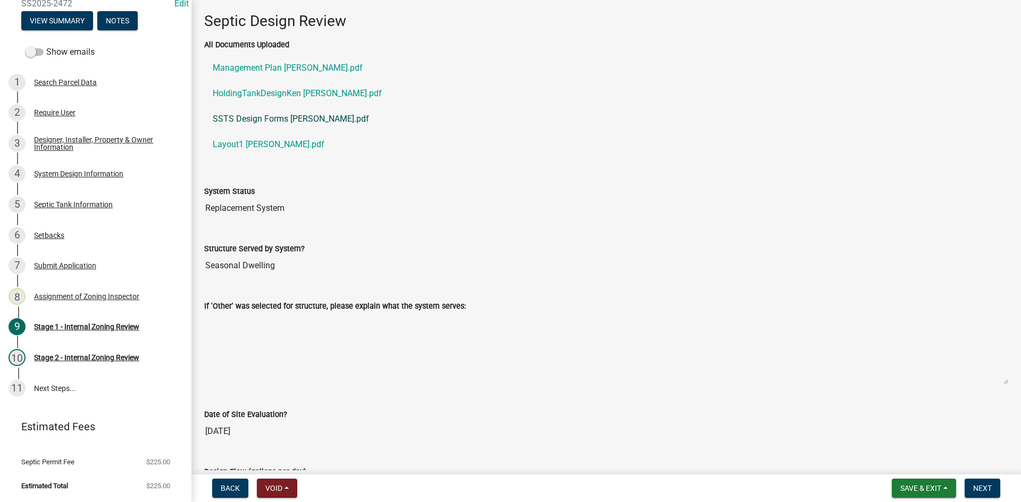
scroll to position [1556, 0]
click at [290, 90] on link "HoldingTankDesignKen [PERSON_NAME].pdf" at bounding box center [606, 94] width 804 height 26
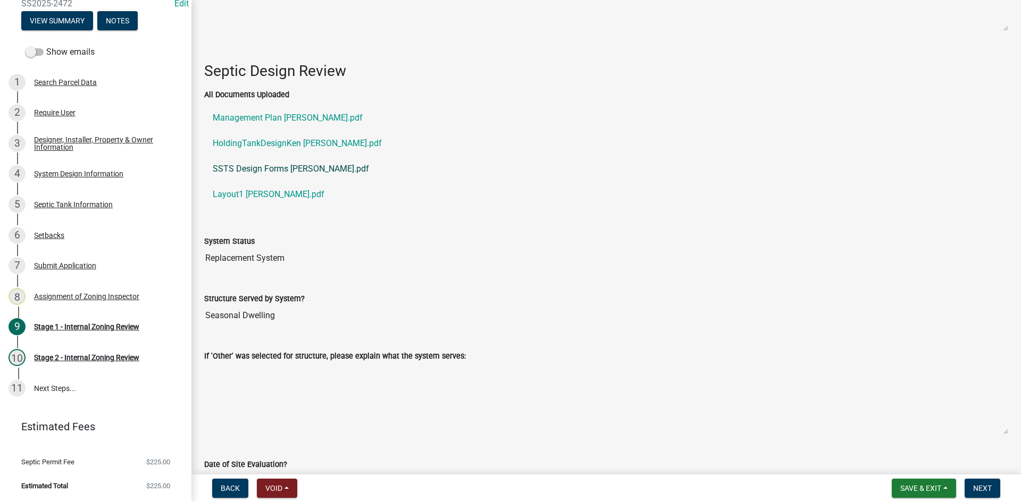
scroll to position [1503, 0]
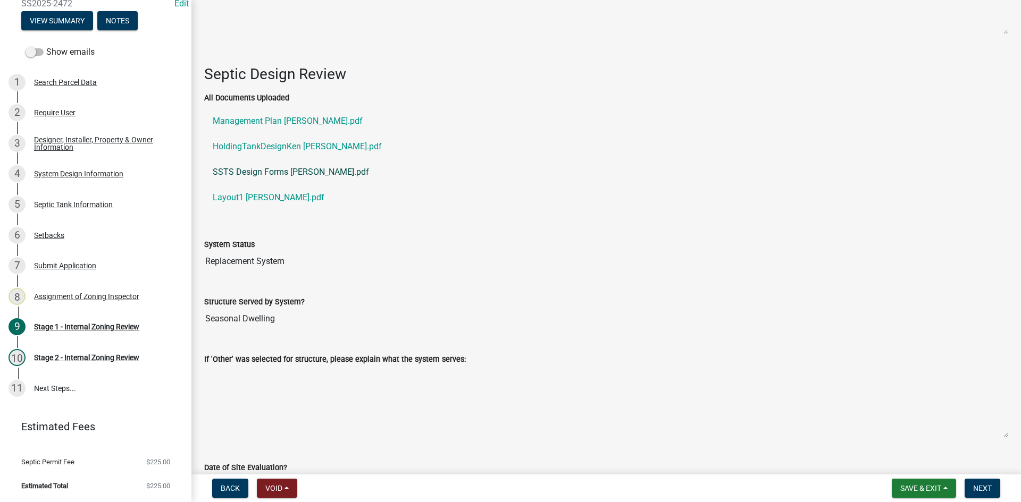
click at [289, 169] on link "SSTS Design Forms [PERSON_NAME].pdf" at bounding box center [606, 172] width 804 height 26
click at [269, 195] on link "Layout1 [PERSON_NAME].pdf" at bounding box center [606, 198] width 804 height 26
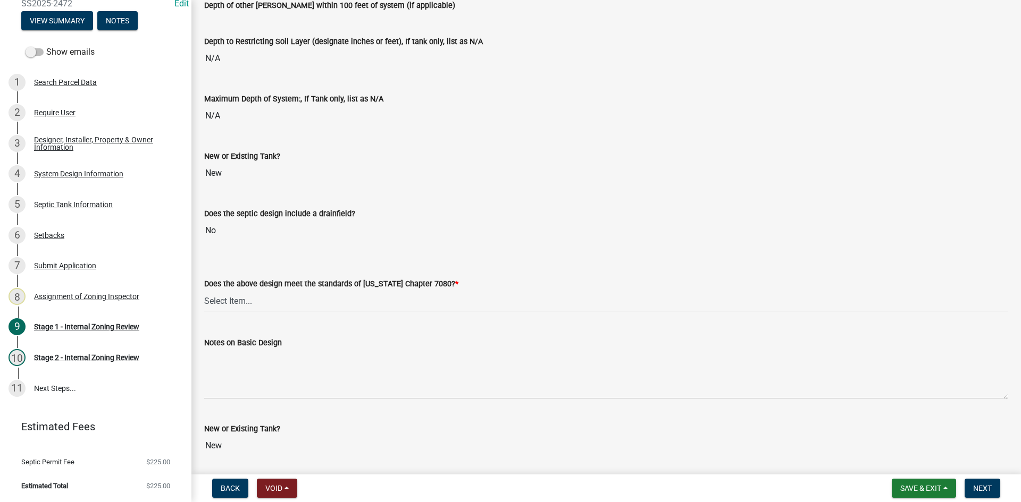
scroll to position [2248, 0]
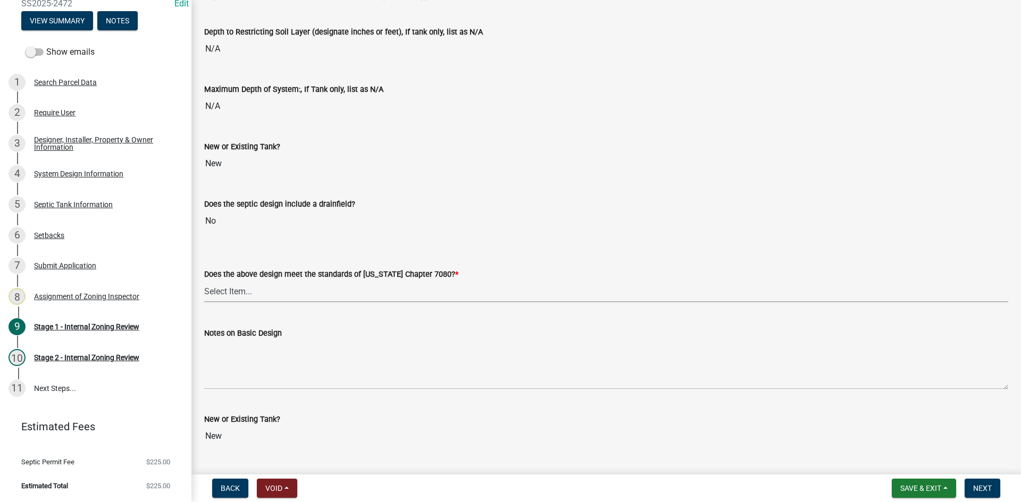
click at [246, 285] on select "Select Item... Yes No" at bounding box center [606, 292] width 804 height 22
click at [204, 281] on select "Select Item... Yes No" at bounding box center [606, 292] width 804 height 22
select select "bcbb982e-a48c-4b4a-a83b-ed1363446a86"
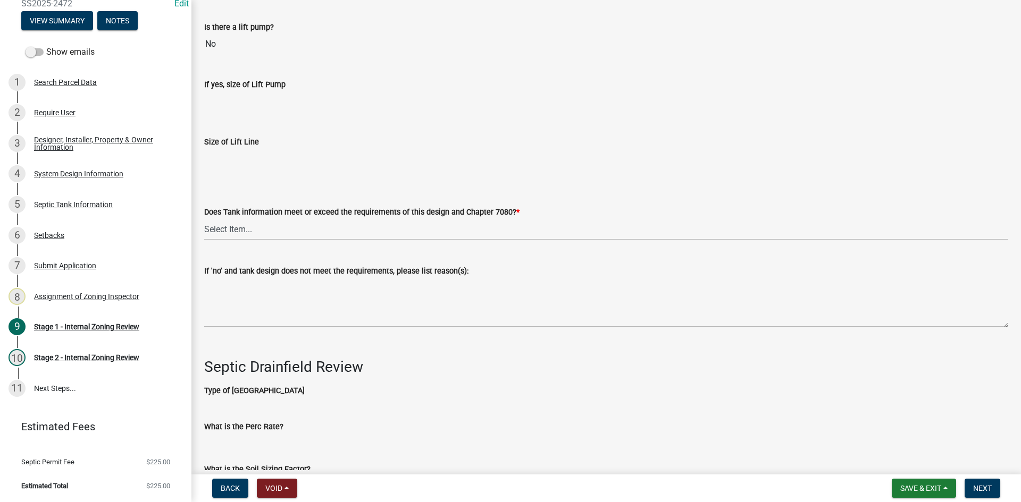
scroll to position [3204, 0]
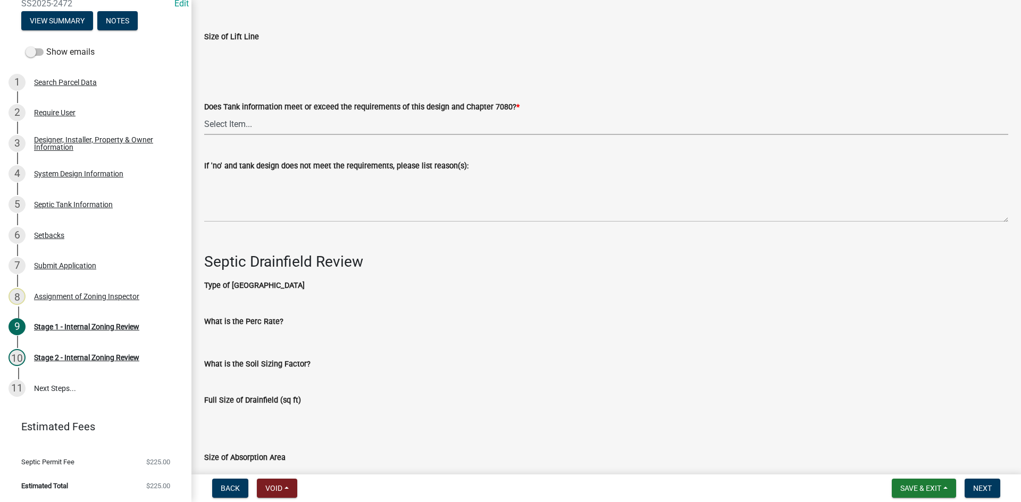
click at [233, 121] on select "Select Item... Yes No" at bounding box center [606, 124] width 804 height 22
click at [204, 113] on select "Select Item... Yes No" at bounding box center [606, 124] width 804 height 22
select select "47a2a5dd-5977-4941-8e6f-09ff03cdfb75"
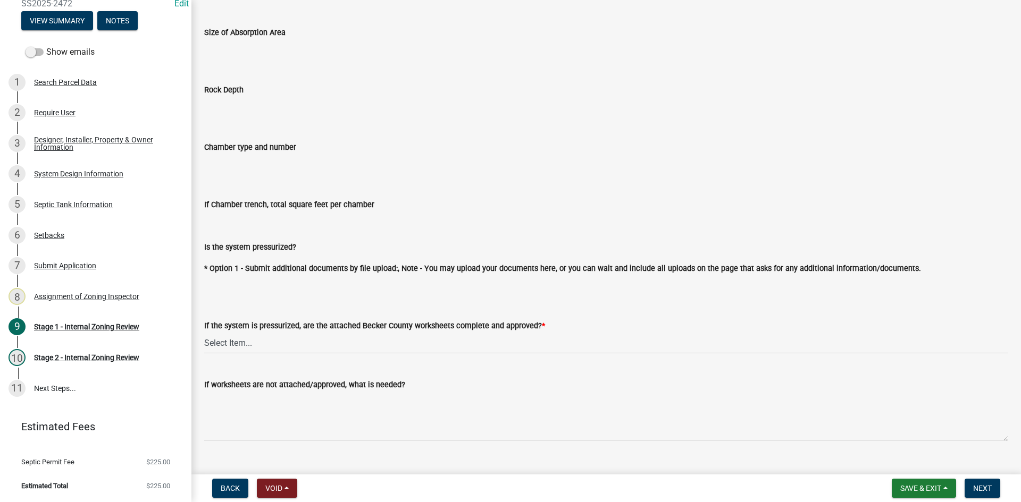
scroll to position [3895, 0]
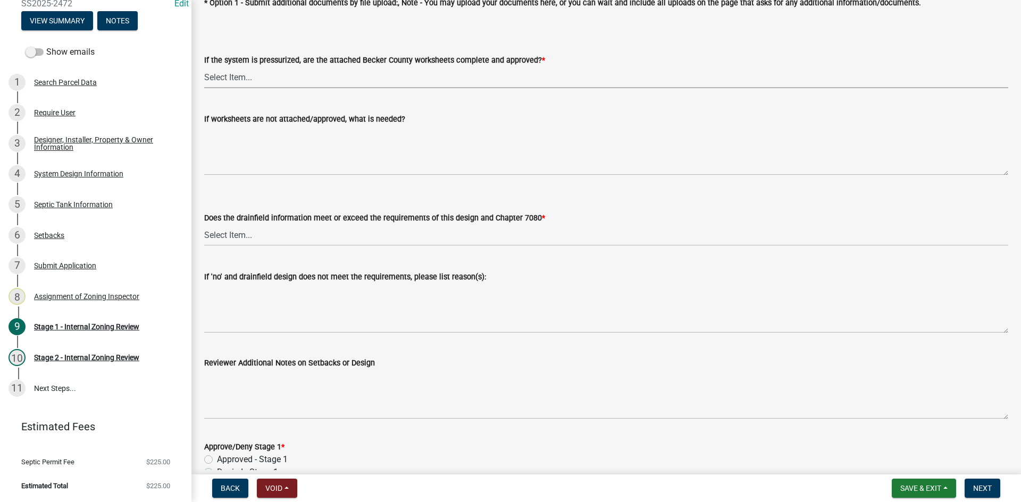
click at [230, 67] on select "Select Item... Yes No NA" at bounding box center [606, 77] width 804 height 22
click at [204, 66] on select "Select Item... Yes No NA" at bounding box center [606, 77] width 804 height 22
select select "bb79d4d7-231b-4b1d-b193-590fb78434b4"
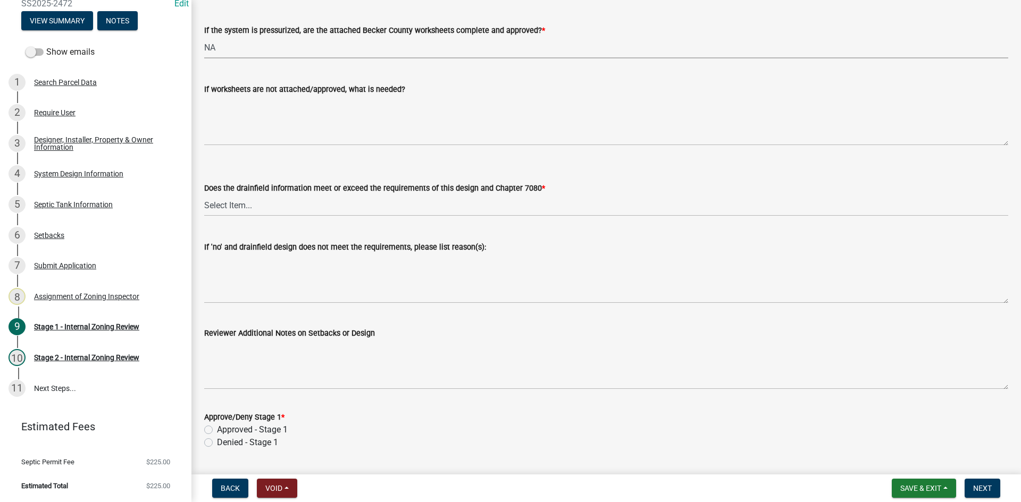
scroll to position [3951, 0]
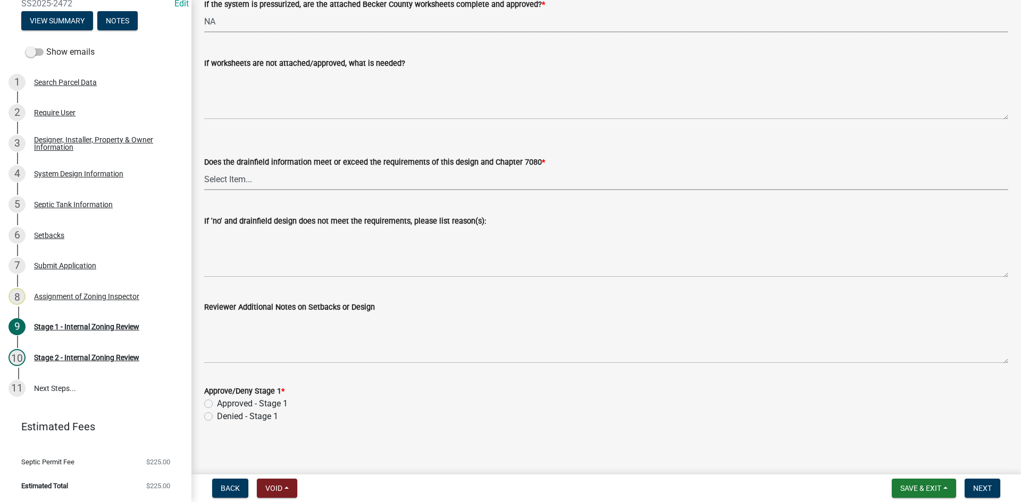
drag, startPoint x: 239, startPoint y: 175, endPoint x: 240, endPoint y: 181, distance: 6.5
click at [239, 175] on select "Select Item... Yes No" at bounding box center [606, 180] width 804 height 22
click at [204, 169] on select "Select Item... Yes No" at bounding box center [606, 180] width 804 height 22
select select "16f67b85-ee8d-44ae-bc4a-b6dc5f12ab64"
click at [217, 403] on label "Approved - Stage 1" at bounding box center [252, 404] width 71 height 13
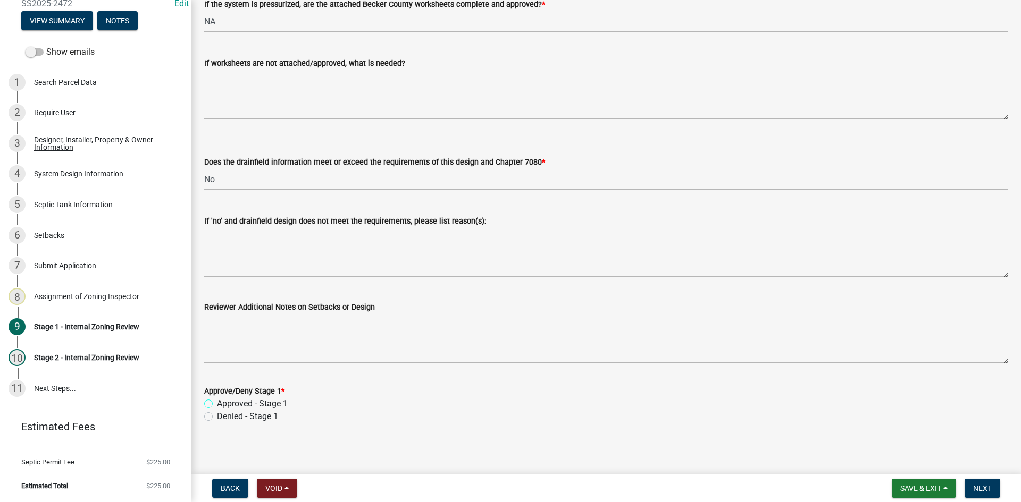
click at [217, 403] on input "Approved - Stage 1" at bounding box center [220, 401] width 7 height 7
radio input "true"
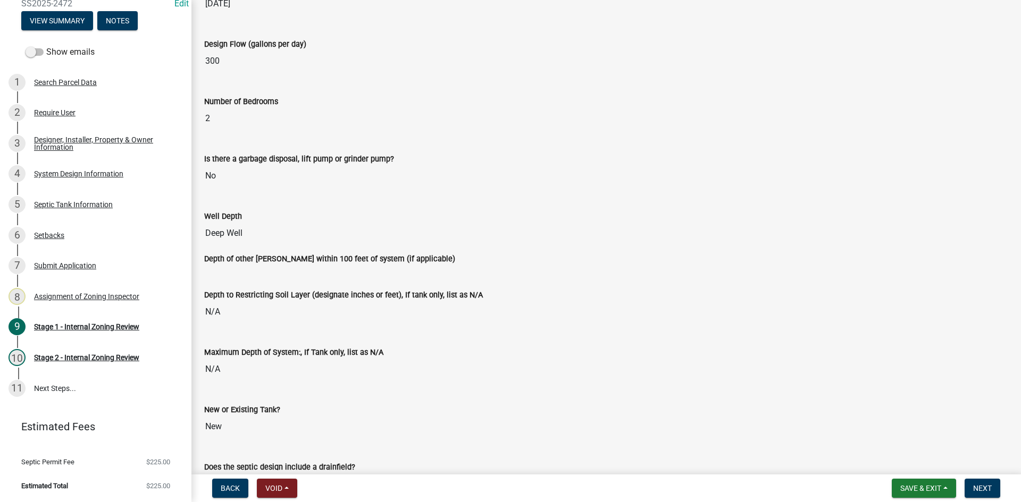
scroll to position [1612, 0]
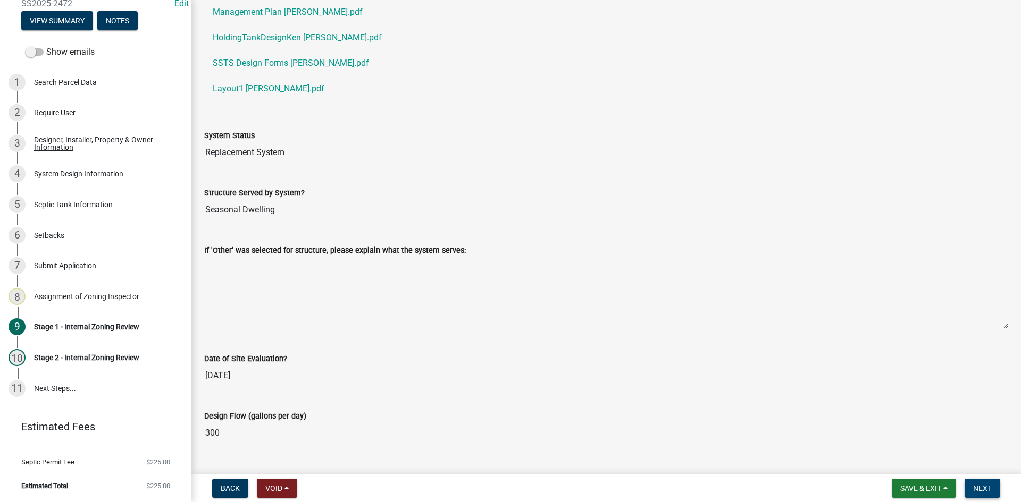
click at [990, 483] on button "Next" at bounding box center [982, 488] width 36 height 19
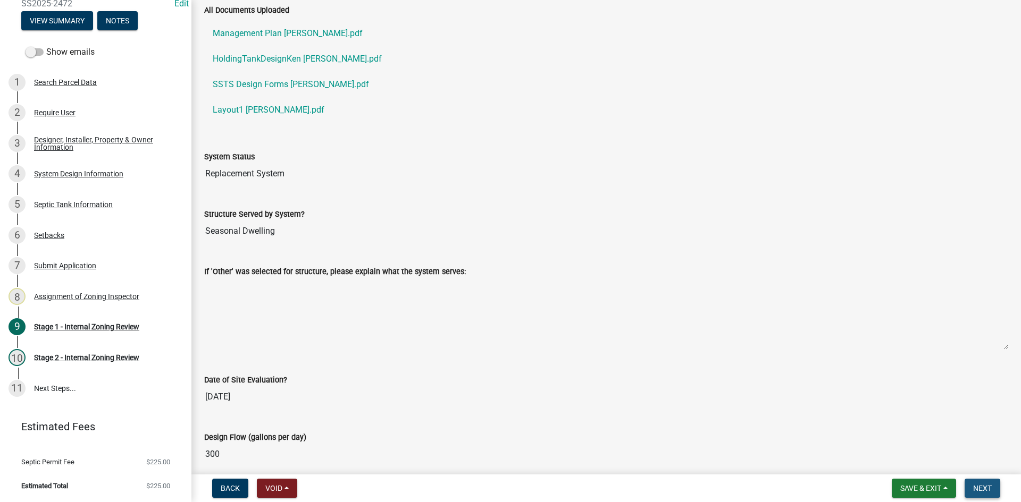
scroll to position [1634, 0]
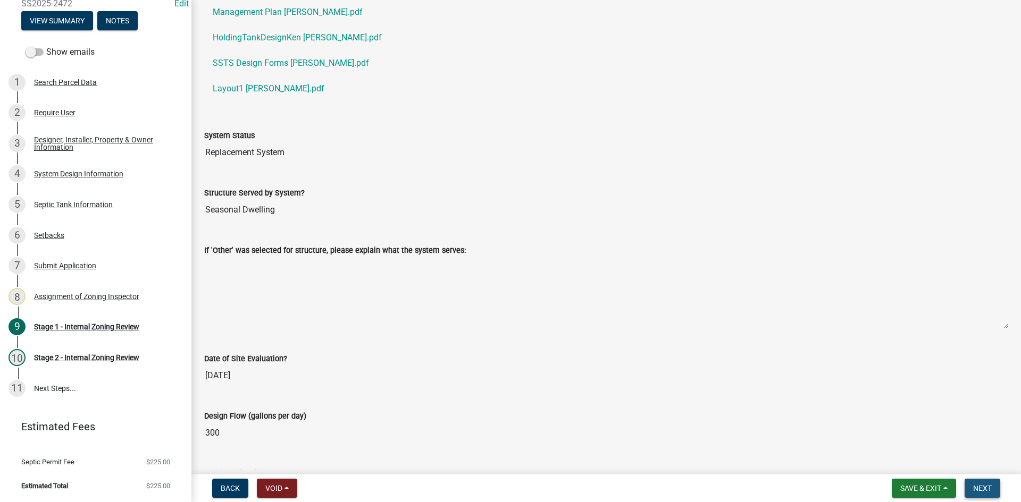
click at [981, 490] on span "Next" at bounding box center [982, 488] width 19 height 9
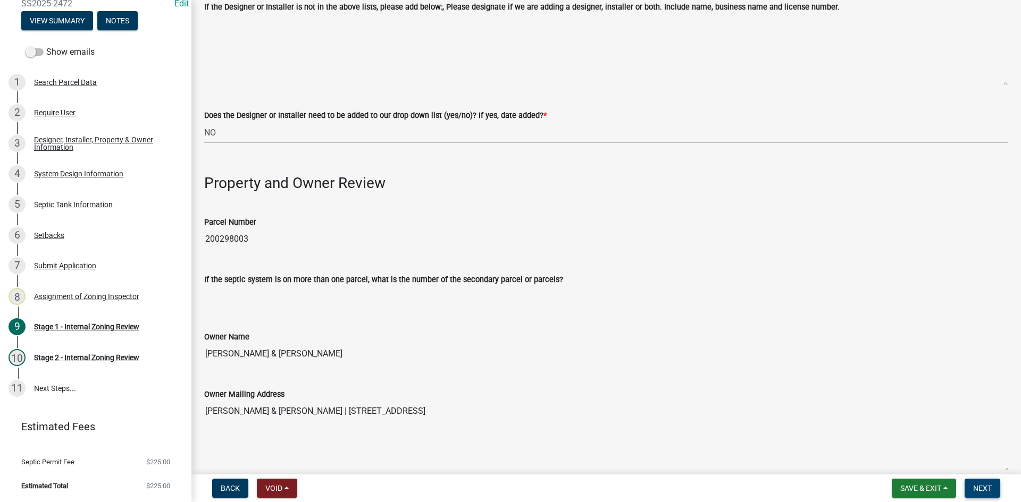
scroll to position [39, 0]
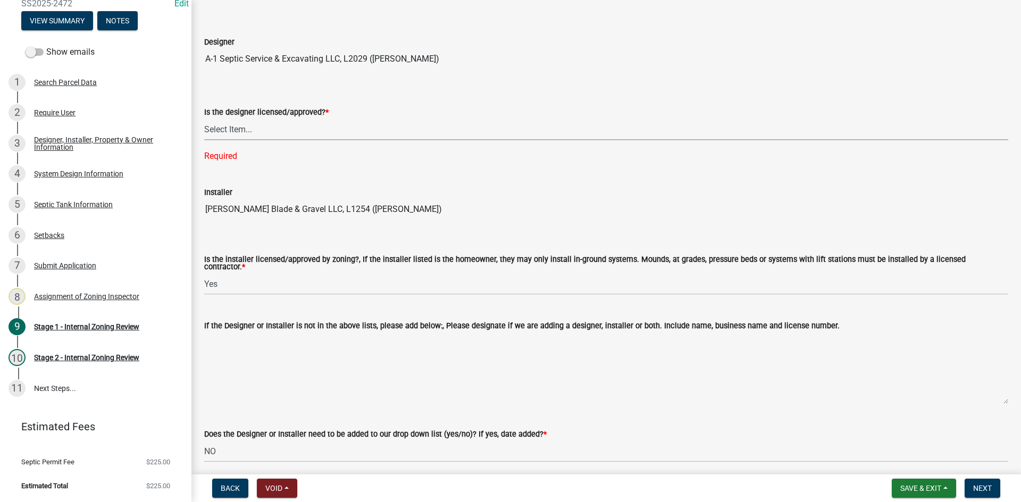
click at [237, 129] on select "Select Item... Yes No" at bounding box center [606, 130] width 804 height 22
click at [204, 119] on select "Select Item... Yes No" at bounding box center [606, 130] width 804 height 22
select select "49e49f1e-3b32-4342-8c2e-9cbd4919fe4d"
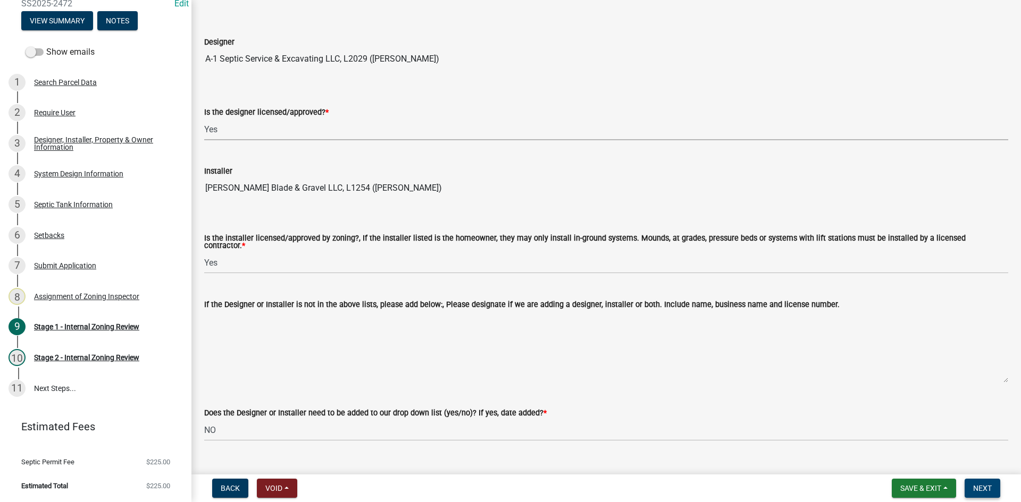
click at [982, 491] on span "Next" at bounding box center [982, 488] width 19 height 9
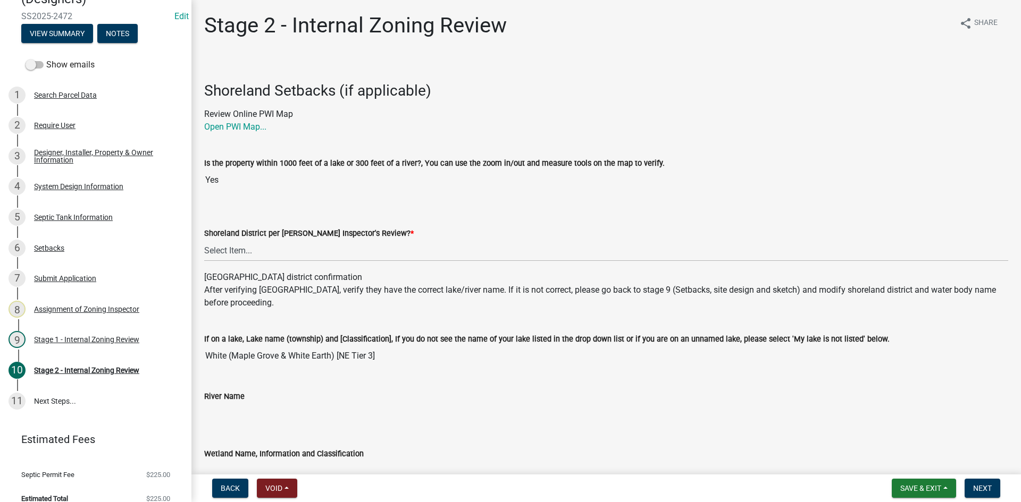
scroll to position [159, 0]
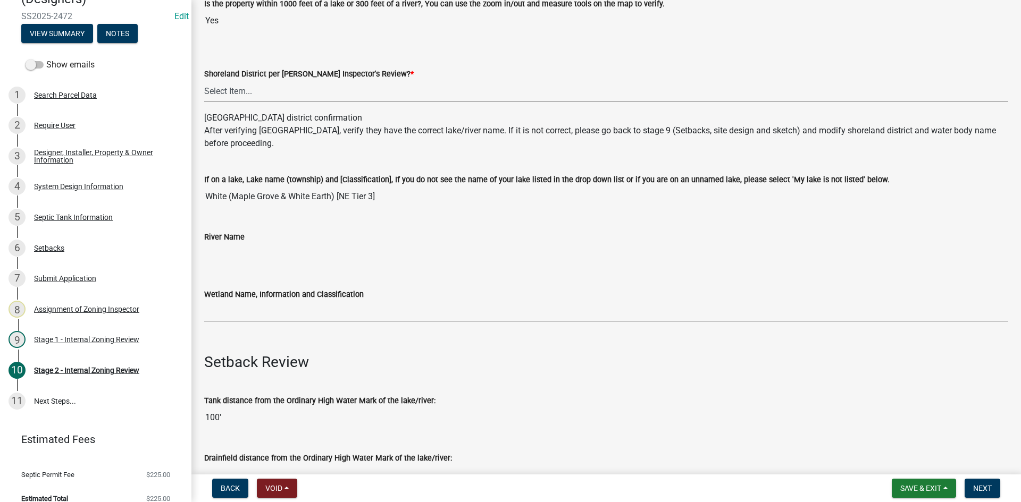
click at [240, 92] on select "Select Item... Yes No" at bounding box center [606, 91] width 804 height 22
click at [204, 80] on select "Select Item... Yes No" at bounding box center [606, 91] width 804 height 22
select select "69d592bb-9906-4277-a6fb-df8686255161"
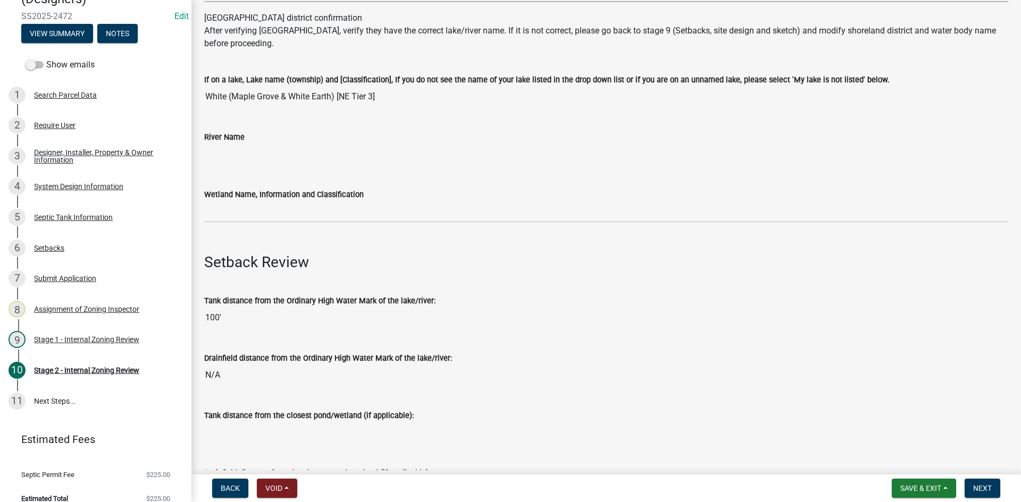
scroll to position [266, 0]
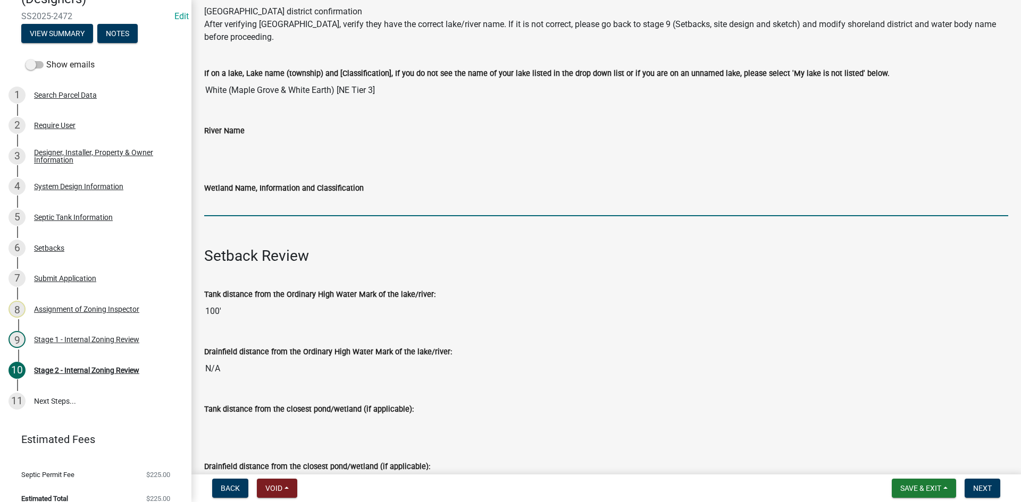
click at [237, 206] on input "Wetland Name, Information and Classification" at bounding box center [606, 206] width 804 height 22
type input "rd100"
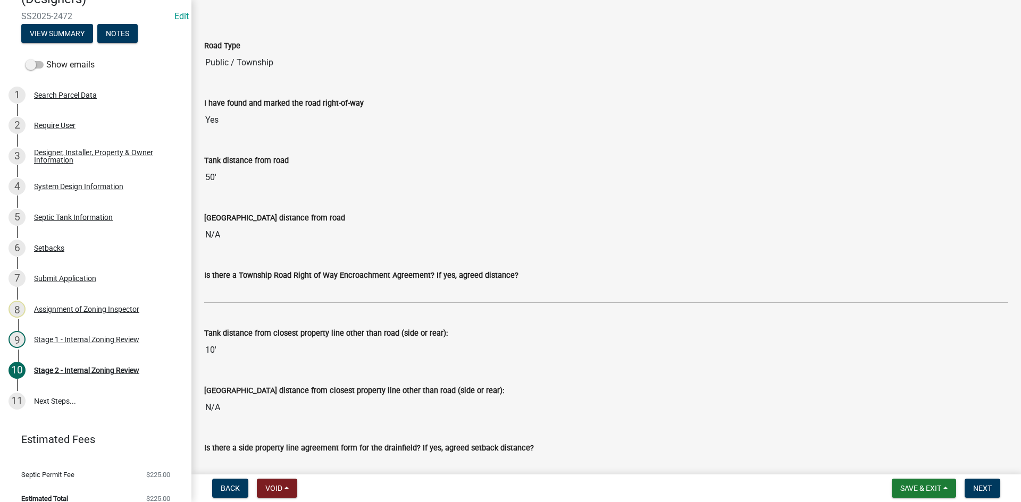
scroll to position [851, 0]
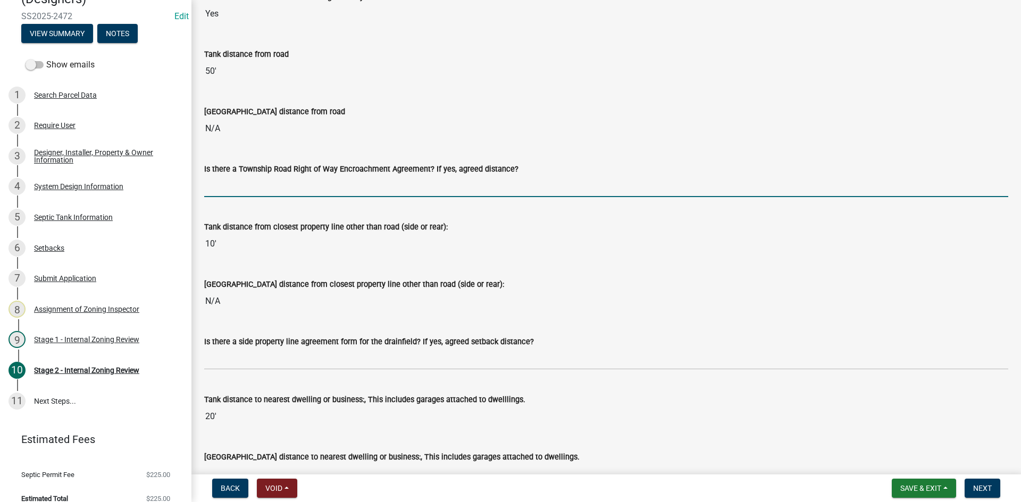
drag, startPoint x: 218, startPoint y: 188, endPoint x: 224, endPoint y: 199, distance: 12.1
click at [218, 188] on input "Is there a Township Road Right of Way Encroachment Agreement? If yes, agreed di…" at bounding box center [606, 186] width 804 height 22
type input "na"
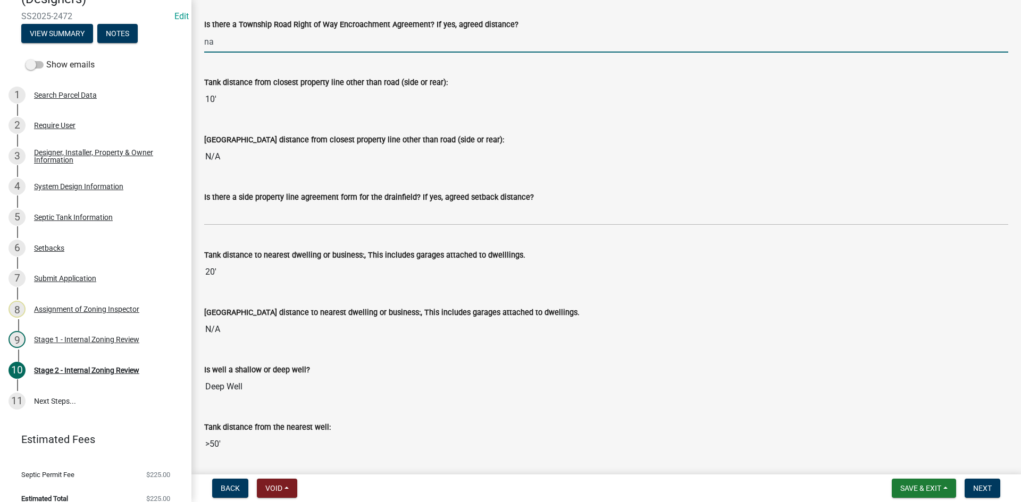
scroll to position [1010, 0]
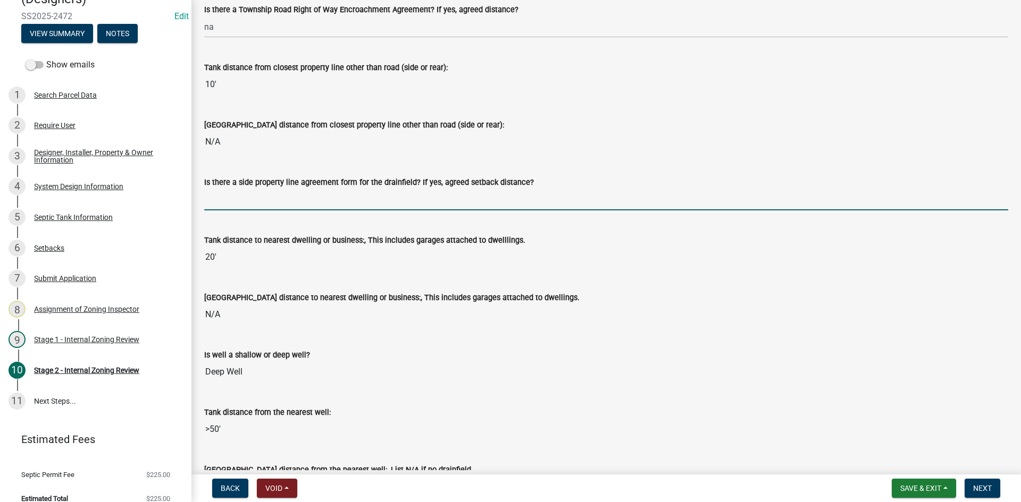
click at [241, 189] on input "Is there a side property line agreement form for the drainfield? If yes, agreed…" at bounding box center [606, 200] width 804 height 22
type input "na"
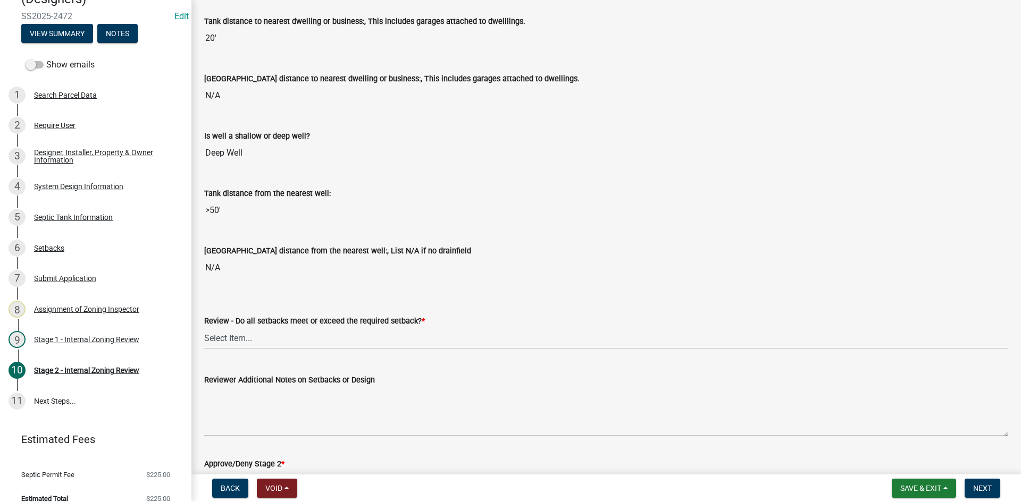
scroll to position [1329, 0]
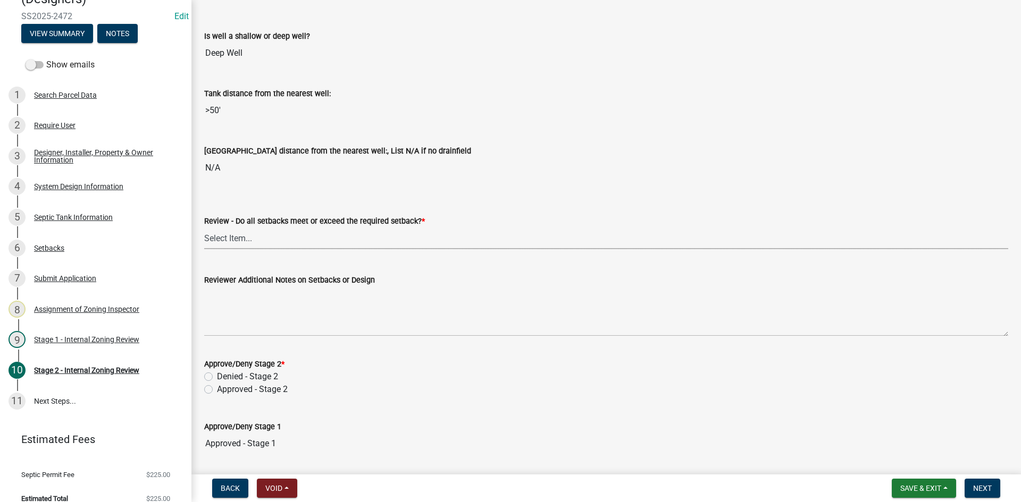
click at [221, 241] on select "Select Item... Yes No N/A" at bounding box center [606, 239] width 804 height 22
click at [204, 228] on select "Select Item... Yes No N/A" at bounding box center [606, 239] width 804 height 22
select select "1ad81be4-5d59-46bf-8b7b-d7c0f20ad891"
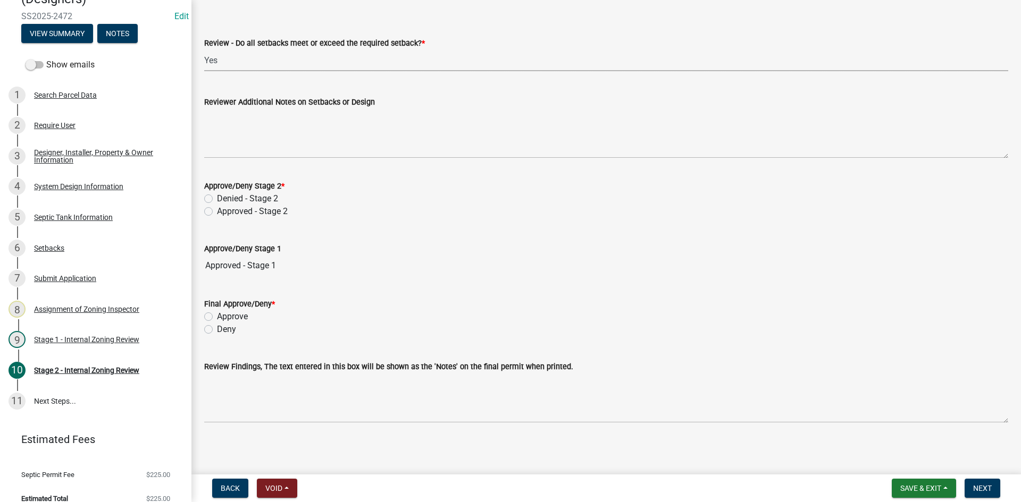
scroll to position [1510, 0]
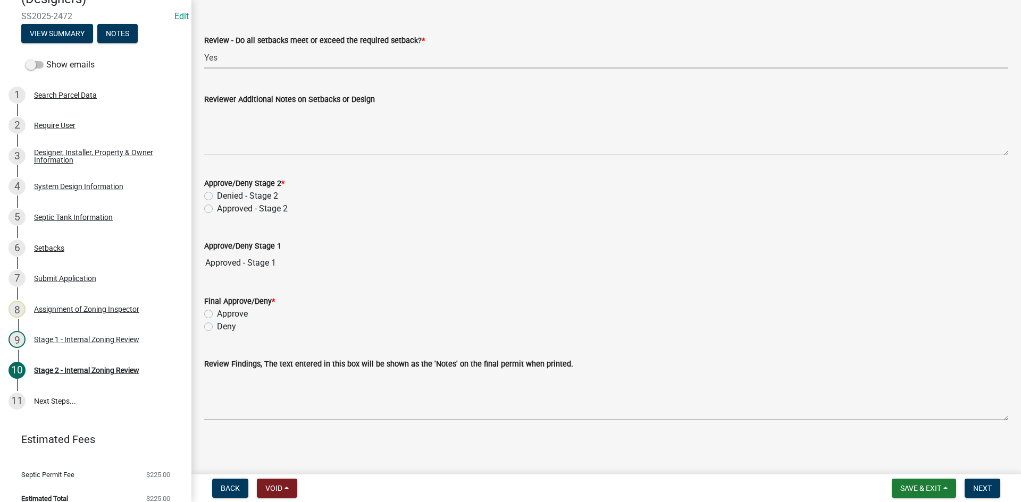
click at [217, 210] on label "Approved - Stage 2" at bounding box center [252, 209] width 71 height 13
click at [217, 209] on input "Approved - Stage 2" at bounding box center [220, 206] width 7 height 7
radio input "true"
click at [395, 199] on div "Denied - Stage 2" at bounding box center [606, 196] width 804 height 13
click at [217, 314] on label "Approve" at bounding box center [232, 314] width 31 height 13
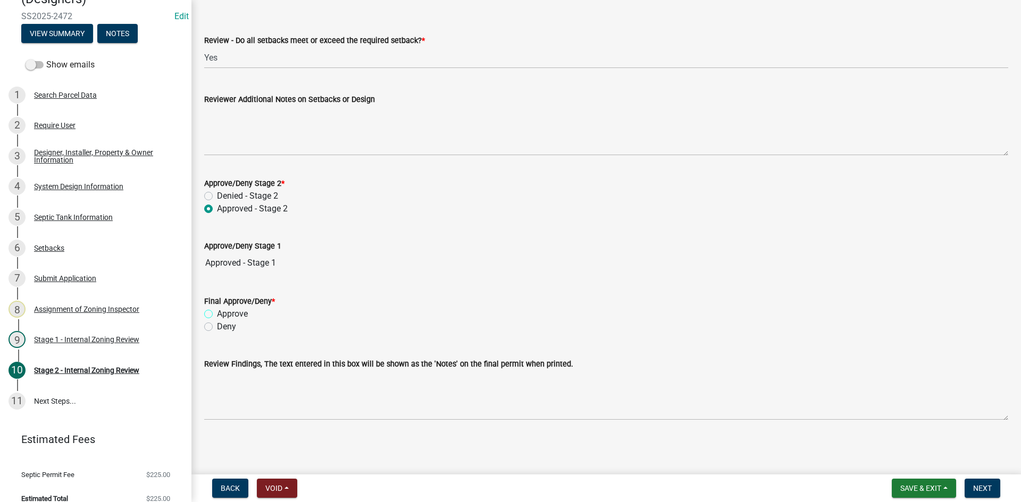
click at [217, 314] on input "Approve" at bounding box center [220, 311] width 7 height 7
radio input "true"
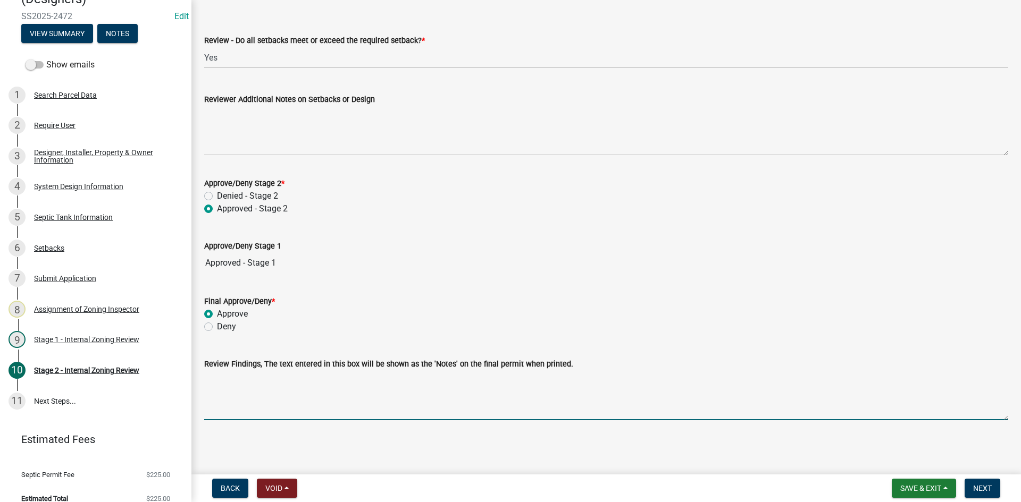
click at [253, 388] on textarea "Review Findings, The text entered in this box will be shown as the 'Notes' on t…" at bounding box center [606, 396] width 804 height 50
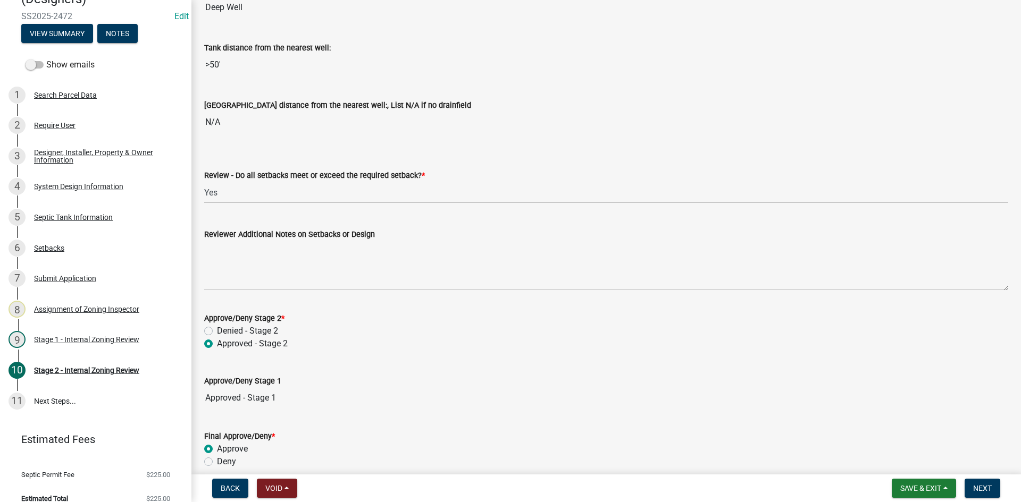
scroll to position [1297, 0]
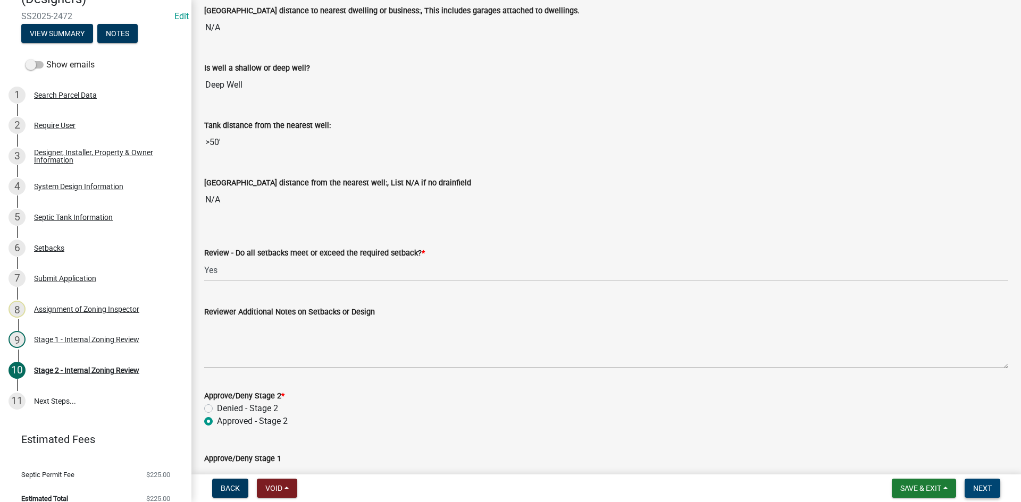
type textarea "Holding tank only"
click at [984, 490] on span "Next" at bounding box center [982, 488] width 19 height 9
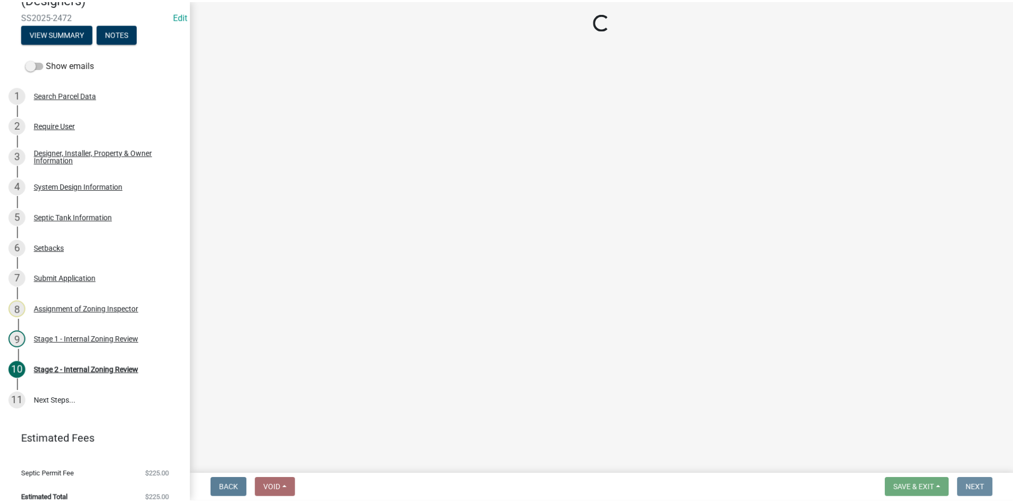
scroll to position [0, 0]
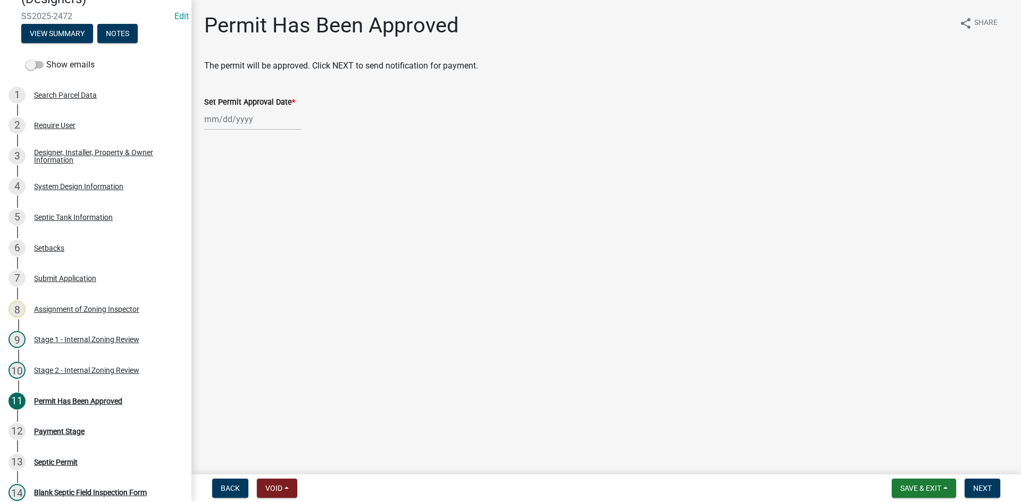
select select "8"
select select "2025"
click at [250, 120] on div "[PERSON_NAME] Feb Mar Apr [PERSON_NAME][DATE] Oct Nov [DATE] 1526 1527 1528 152…" at bounding box center [252, 119] width 97 height 22
click at [268, 227] on div "21" at bounding box center [265, 226] width 17 height 17
type input "[DATE]"
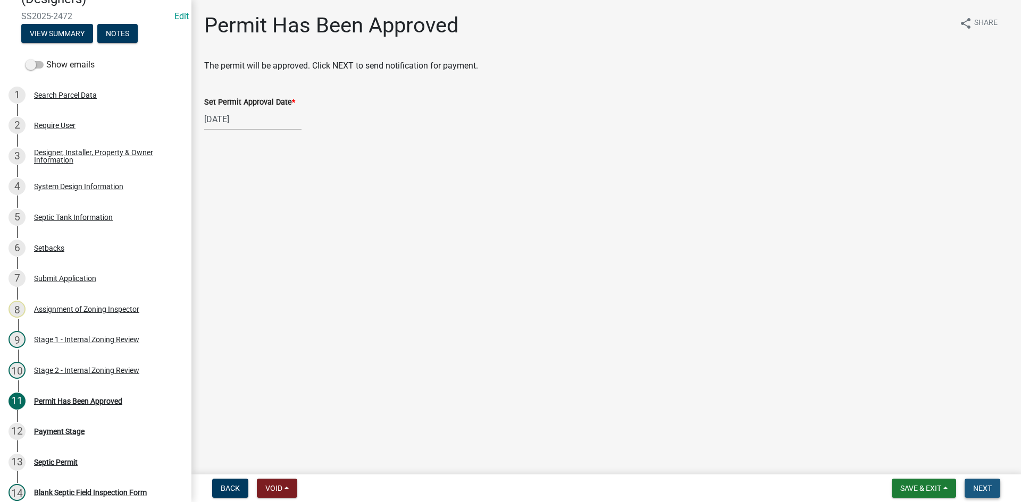
click at [980, 481] on button "Next" at bounding box center [982, 488] width 36 height 19
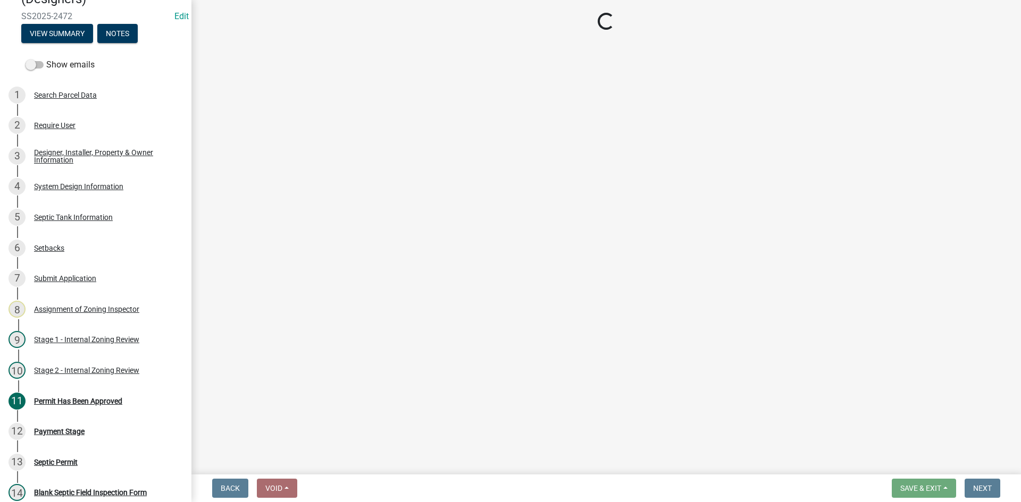
select select "3: 3"
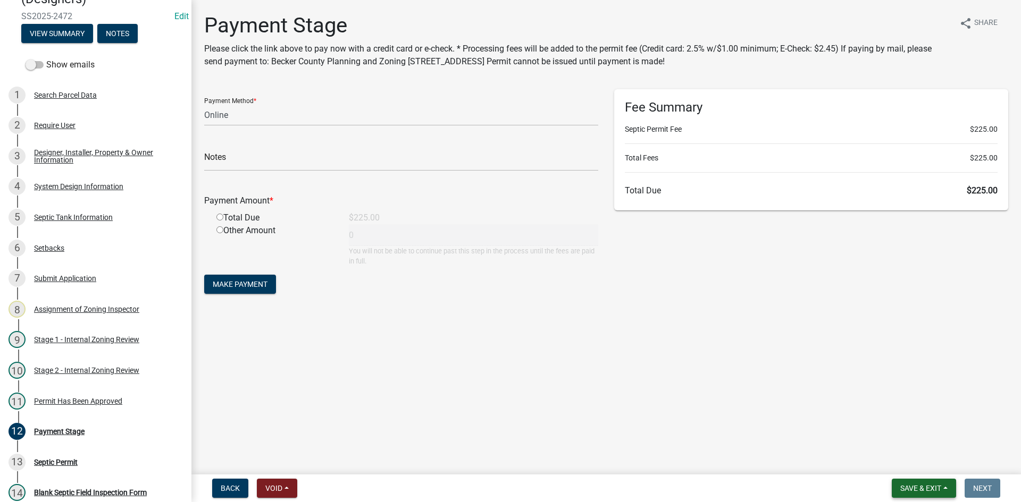
click at [915, 493] on span "Save & Exit" at bounding box center [920, 488] width 41 height 9
click at [904, 466] on button "Save & Exit" at bounding box center [913, 461] width 85 height 26
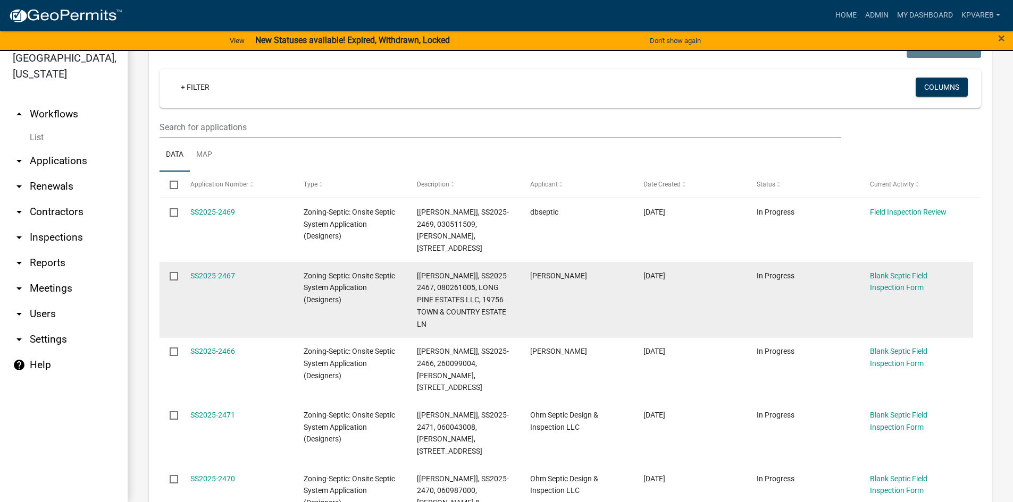
scroll to position [13, 0]
